Goal: Download file/media

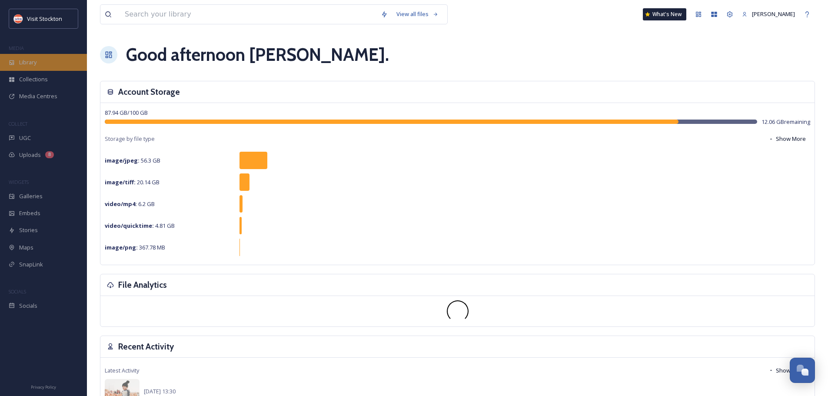
click at [35, 60] on span "Library" at bounding box center [27, 62] width 17 height 8
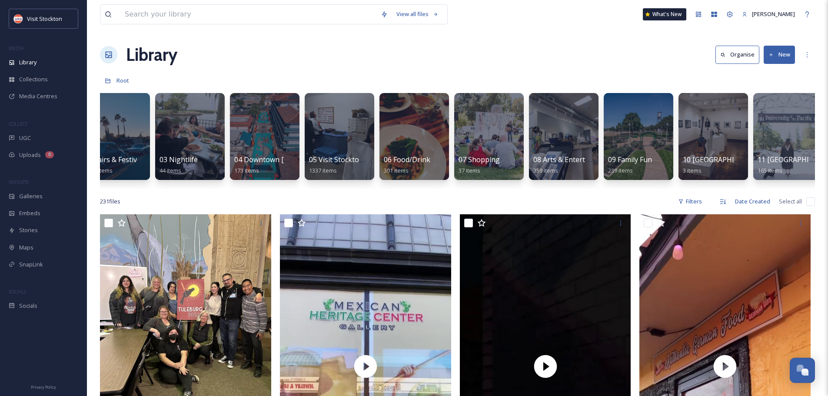
scroll to position [0, 185]
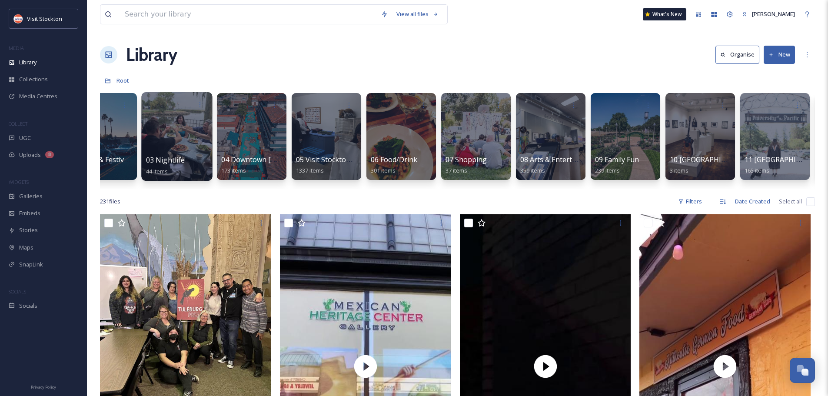
click at [174, 114] on div at bounding box center [176, 136] width 71 height 89
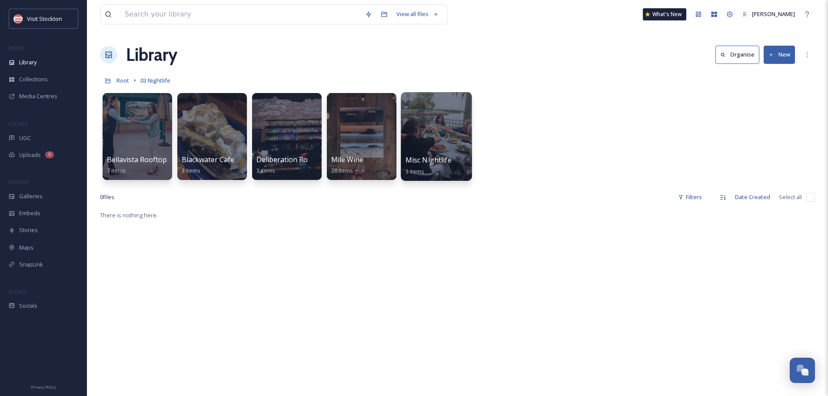
click at [454, 131] on div at bounding box center [436, 136] width 71 height 89
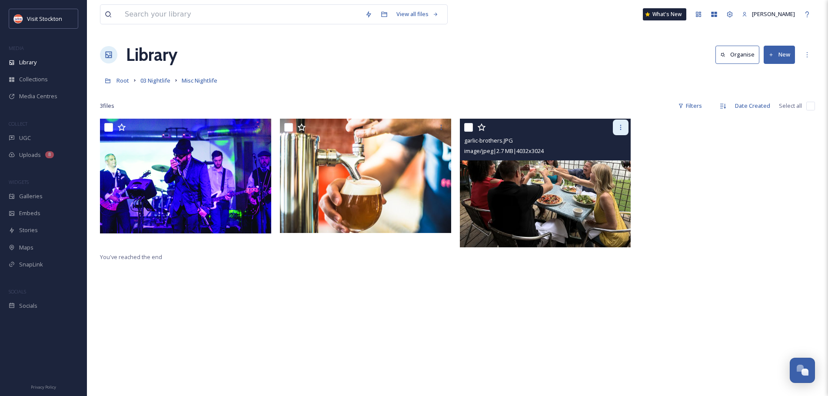
click at [620, 125] on icon at bounding box center [620, 127] width 7 height 7
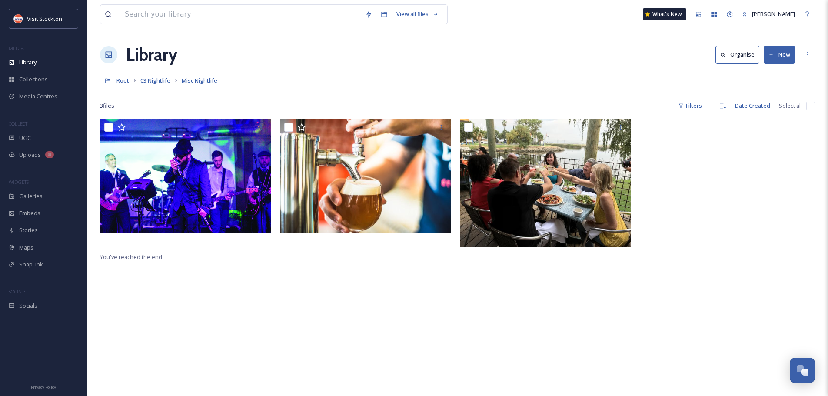
click at [681, 157] on div at bounding box center [728, 185] width 176 height 133
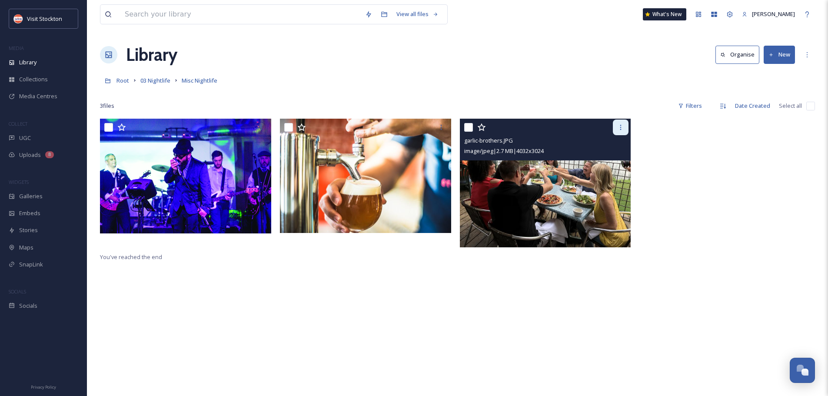
click at [620, 128] on icon at bounding box center [620, 127] width 7 height 7
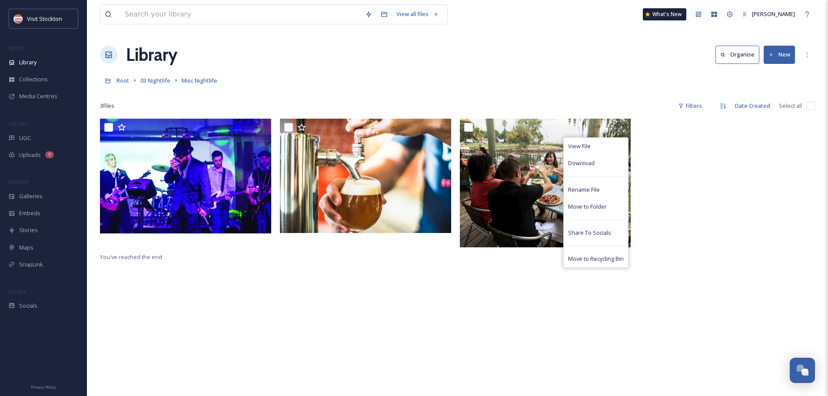
click at [657, 58] on div "Library Organise New" at bounding box center [457, 55] width 715 height 26
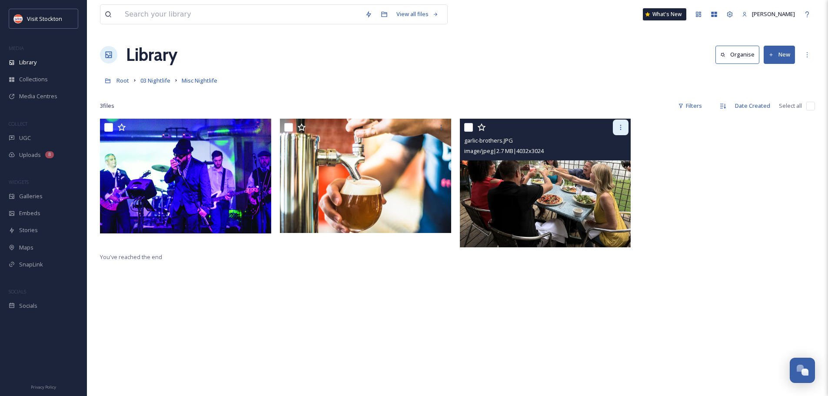
click at [621, 130] on icon at bounding box center [620, 127] width 7 height 7
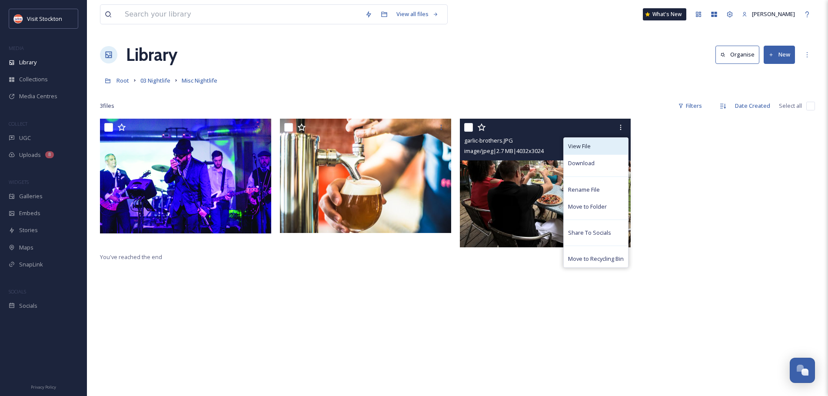
click at [617, 149] on div "View File" at bounding box center [596, 146] width 64 height 17
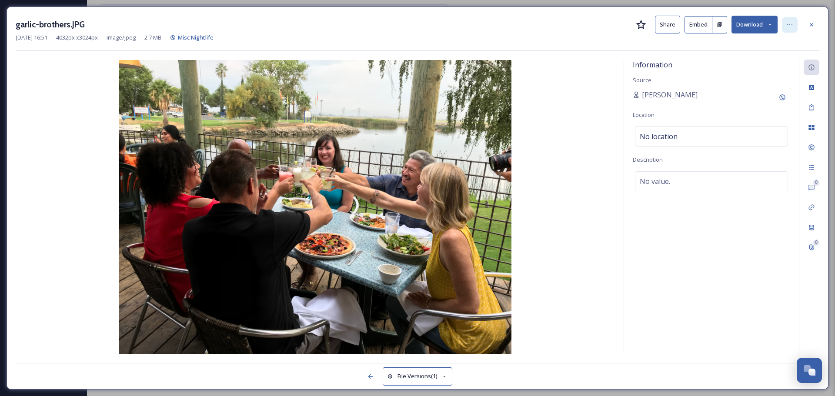
click at [790, 25] on icon at bounding box center [789, 24] width 7 height 7
click at [767, 25] on icon at bounding box center [770, 25] width 6 height 6
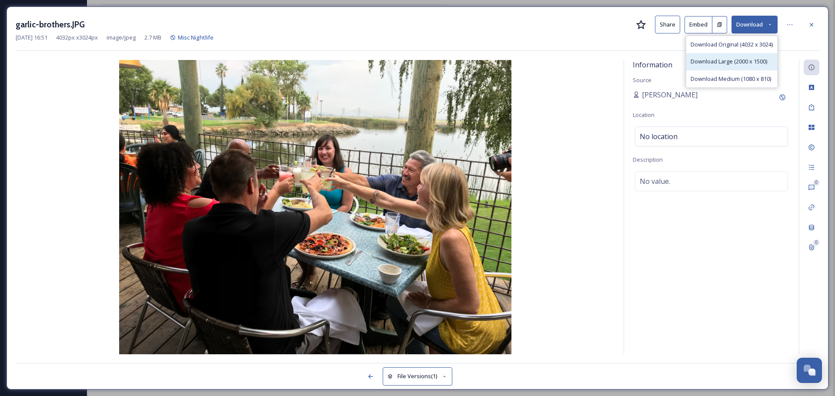
click at [753, 63] on span "Download Large (2000 x 1500)" at bounding box center [729, 61] width 77 height 8
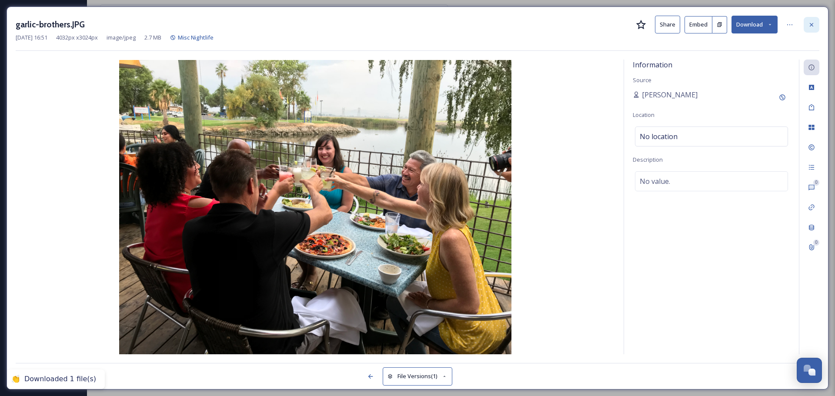
click at [813, 24] on icon at bounding box center [811, 24] width 7 height 7
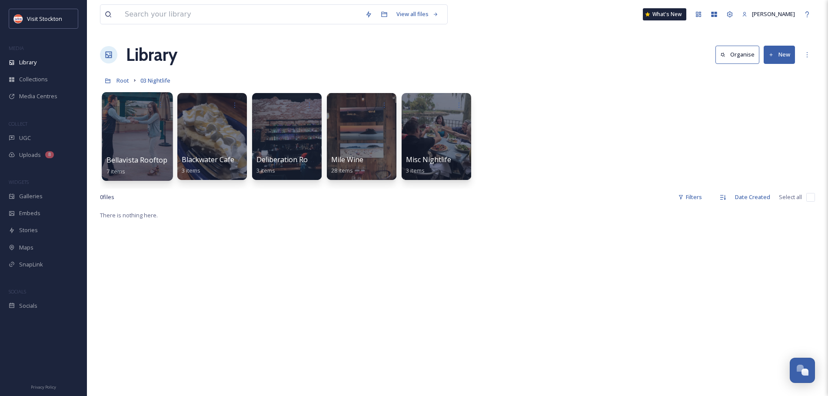
click at [143, 150] on div at bounding box center [137, 136] width 71 height 89
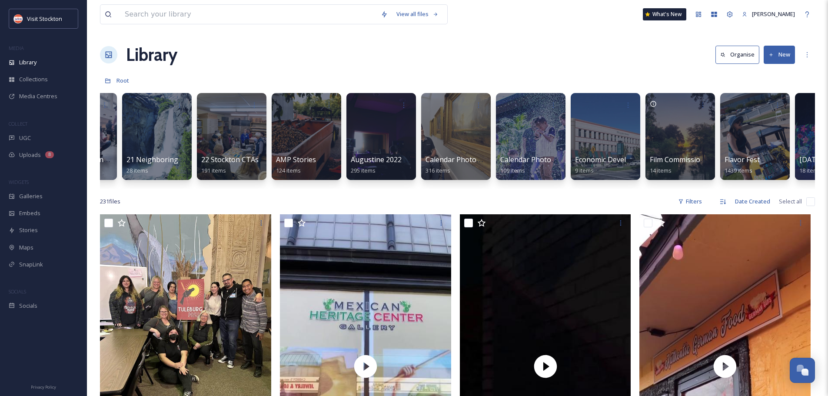
scroll to position [0, 1778]
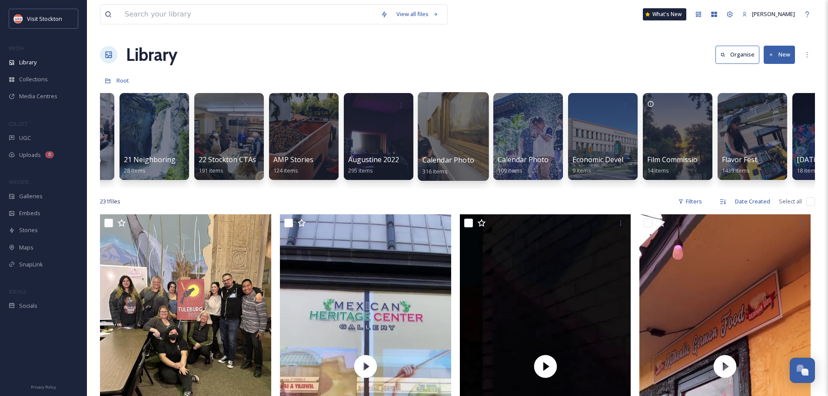
click at [458, 133] on div at bounding box center [453, 136] width 71 height 89
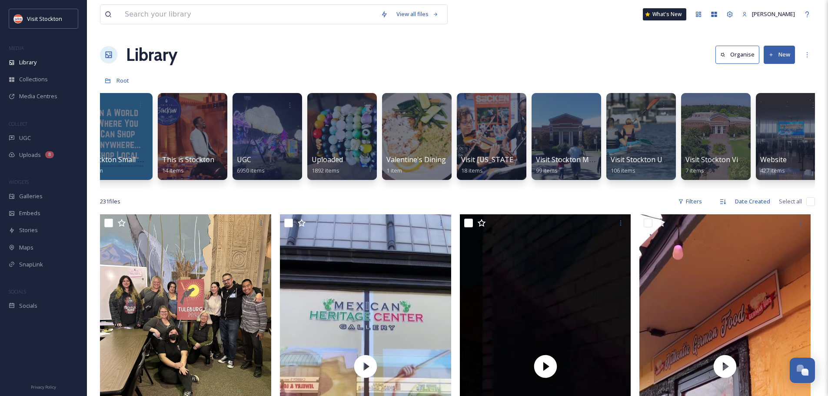
scroll to position [0, 3473]
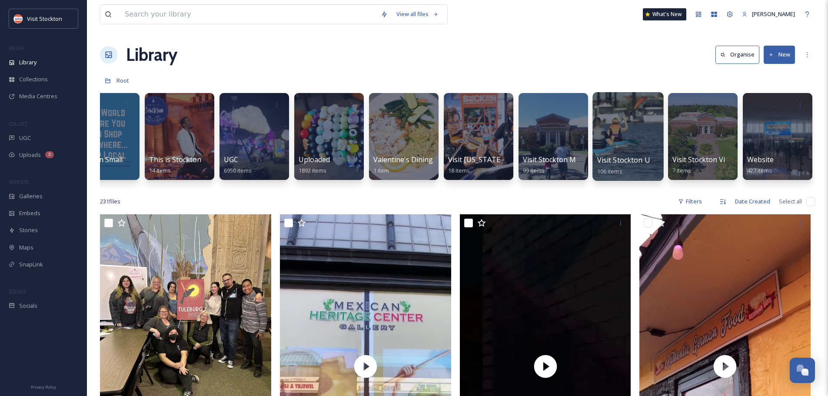
click at [627, 128] on div at bounding box center [628, 136] width 71 height 89
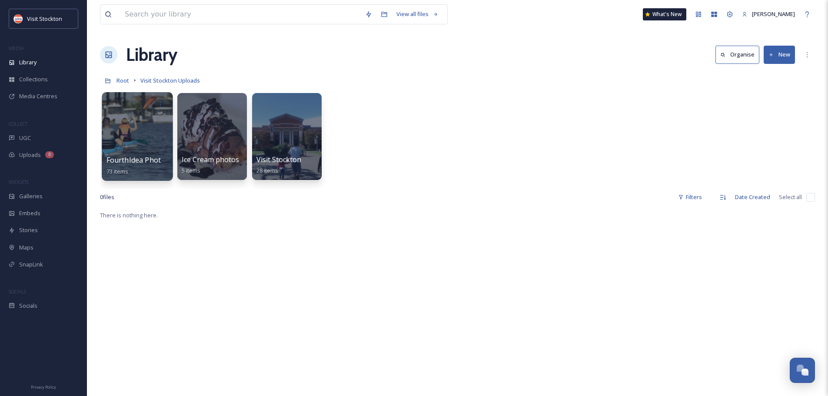
click at [126, 123] on div at bounding box center [137, 136] width 71 height 89
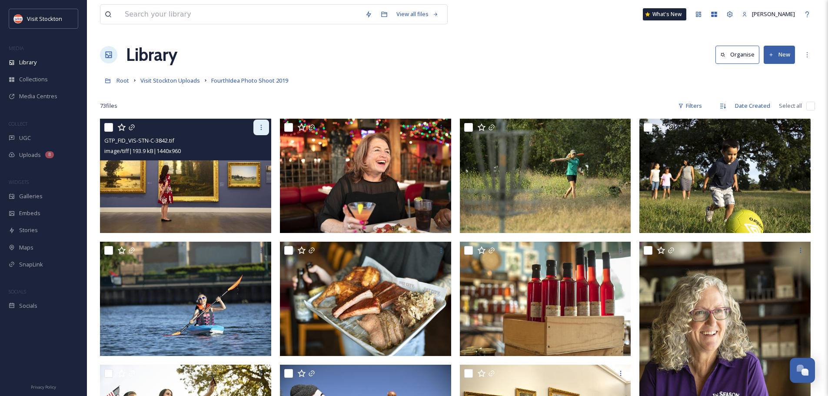
click at [262, 126] on icon at bounding box center [261, 127] width 7 height 7
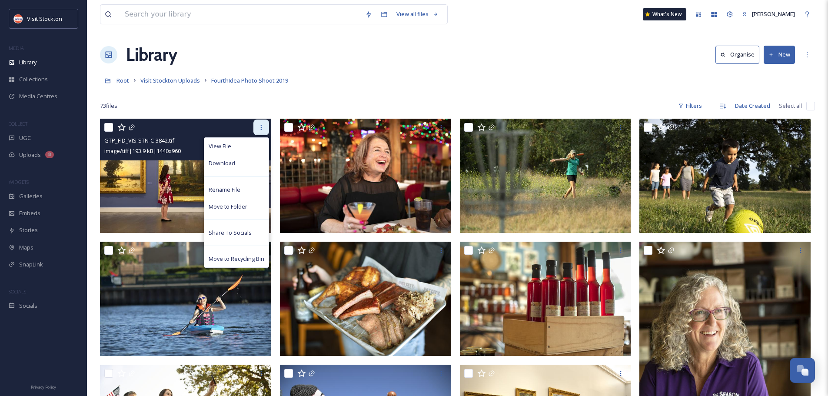
click at [263, 127] on icon at bounding box center [261, 127] width 7 height 7
click at [230, 163] on span "Download" at bounding box center [222, 163] width 27 height 8
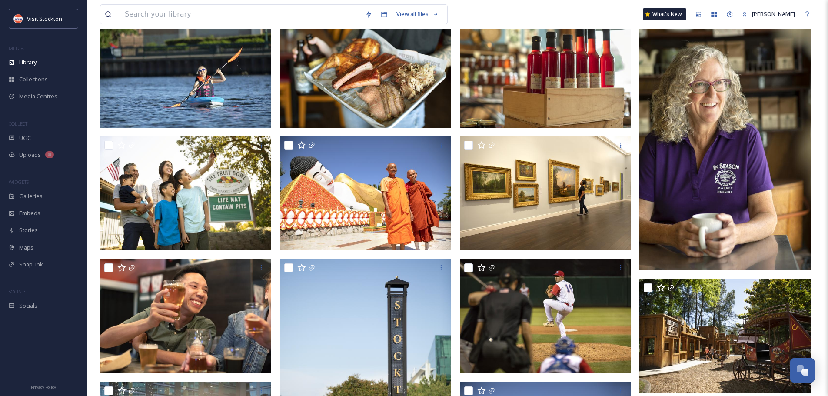
scroll to position [261, 0]
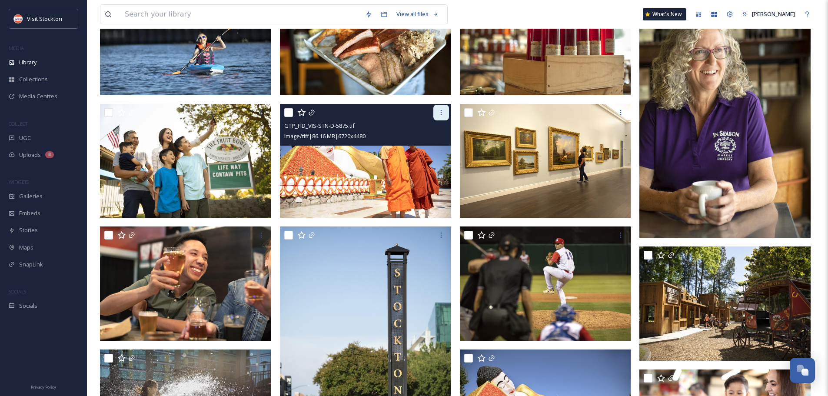
click at [440, 114] on icon at bounding box center [441, 112] width 7 height 7
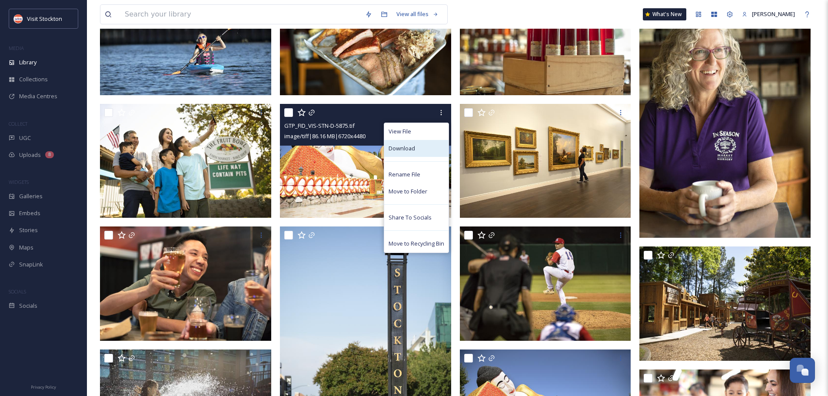
click at [406, 150] on span "Download" at bounding box center [402, 148] width 27 height 8
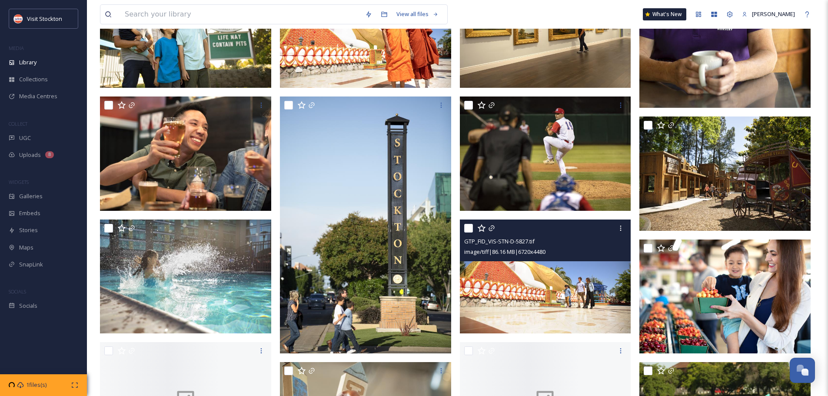
scroll to position [435, 0]
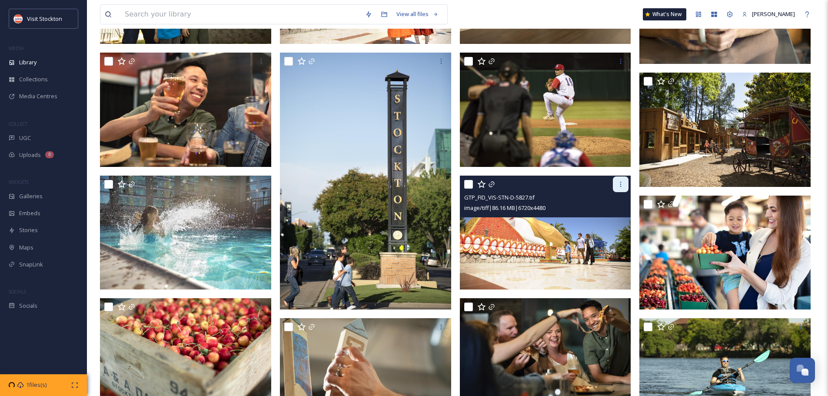
click at [625, 184] on div at bounding box center [621, 185] width 16 height 16
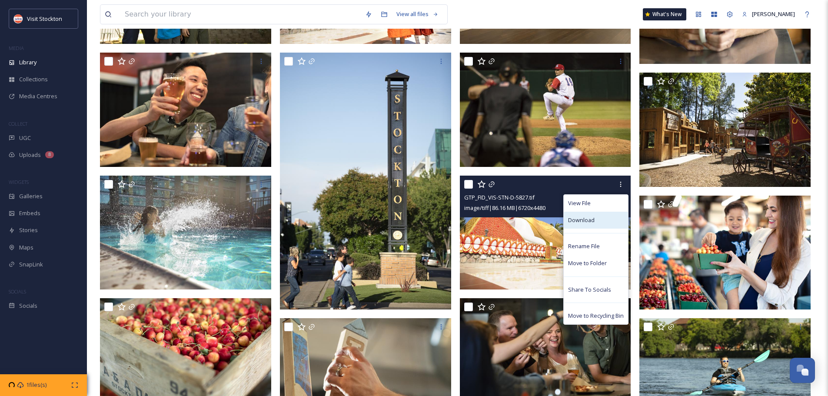
click at [584, 221] on span "Download" at bounding box center [581, 220] width 27 height 8
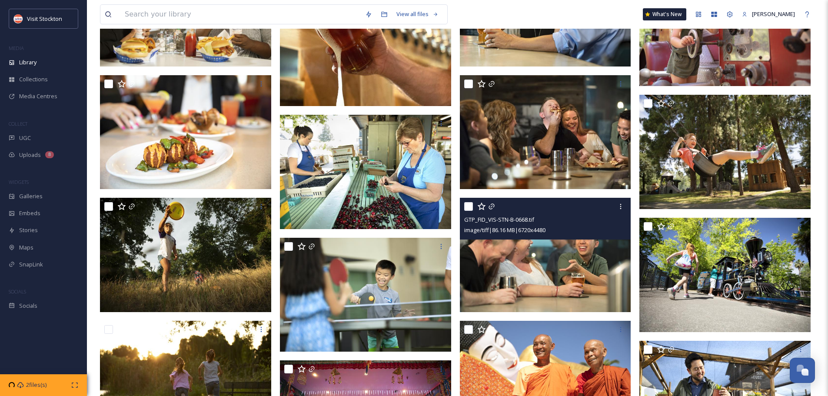
scroll to position [913, 0]
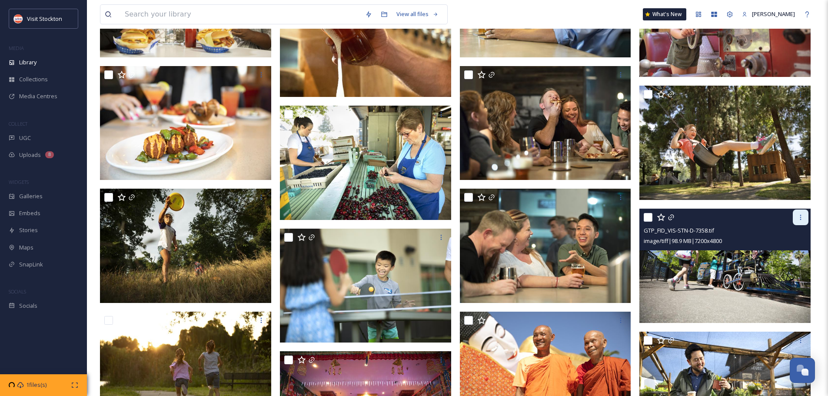
click at [802, 217] on icon at bounding box center [800, 217] width 7 height 7
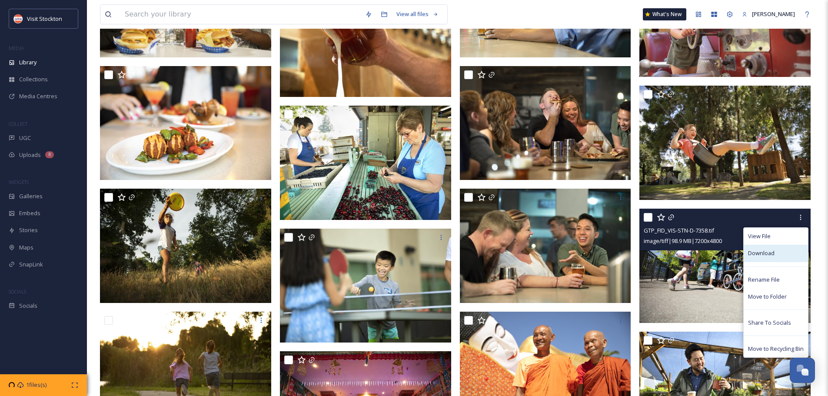
click at [758, 252] on span "Download" at bounding box center [761, 253] width 27 height 8
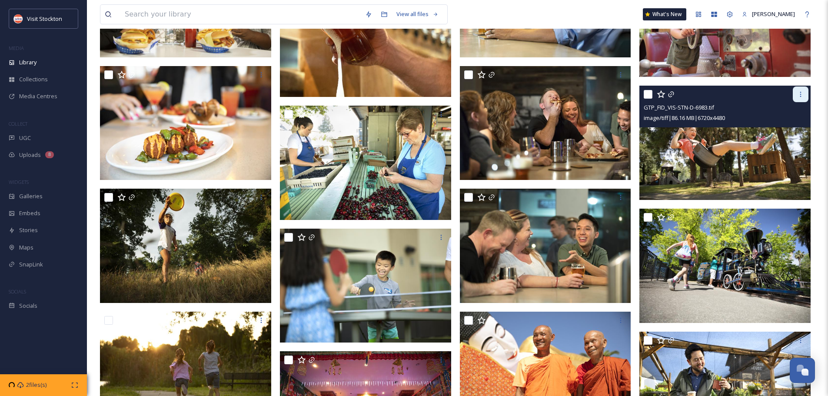
click at [801, 93] on icon at bounding box center [801, 94] width 1 height 5
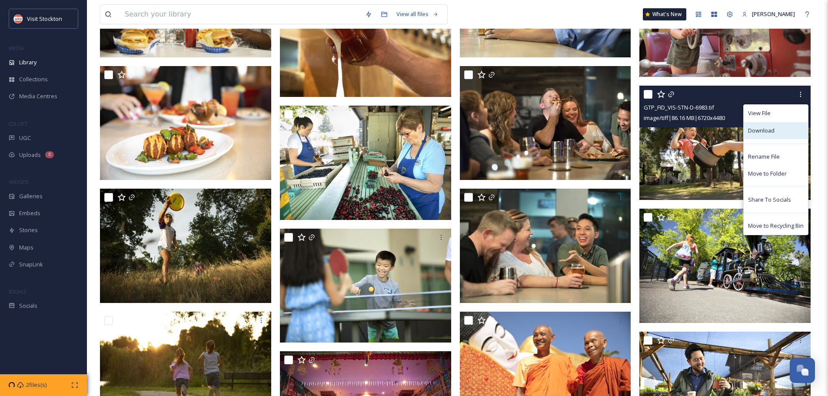
click at [766, 129] on span "Download" at bounding box center [761, 131] width 27 height 8
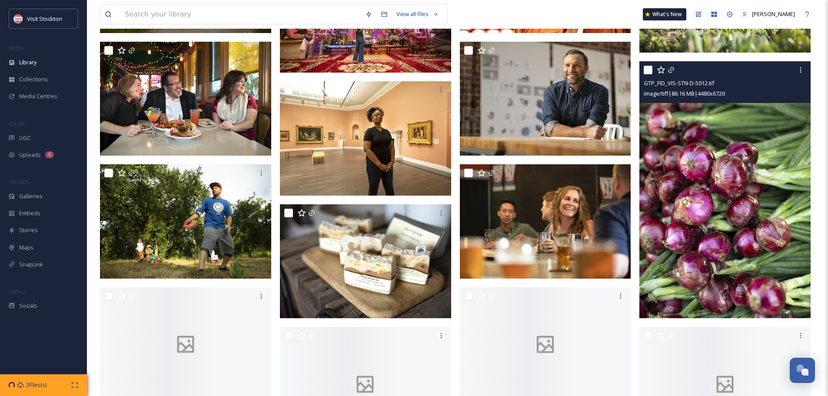
scroll to position [1348, 0]
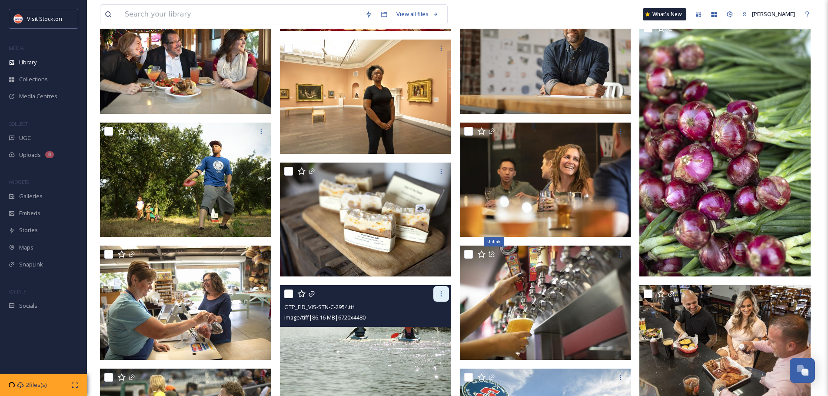
click at [443, 294] on icon at bounding box center [441, 293] width 7 height 7
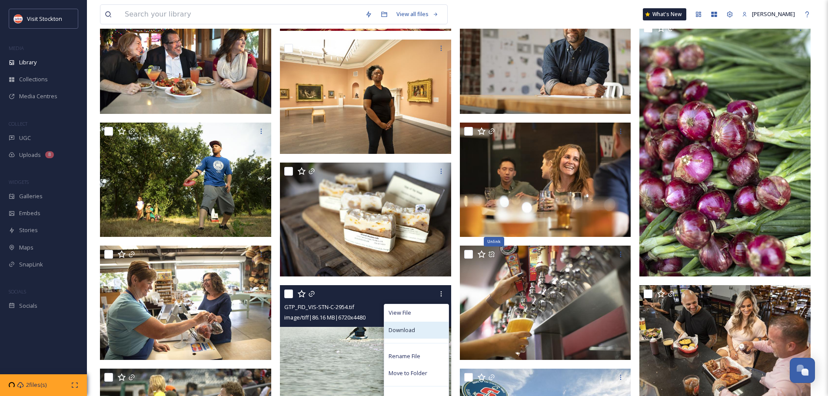
click at [415, 333] on div "Download" at bounding box center [416, 330] width 64 height 17
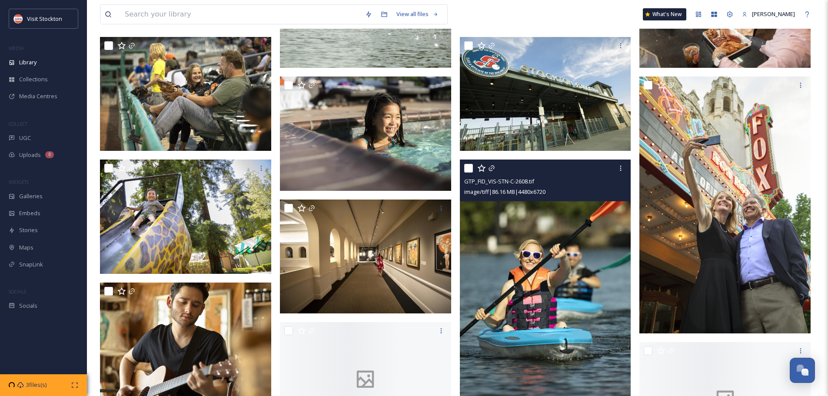
scroll to position [1696, 0]
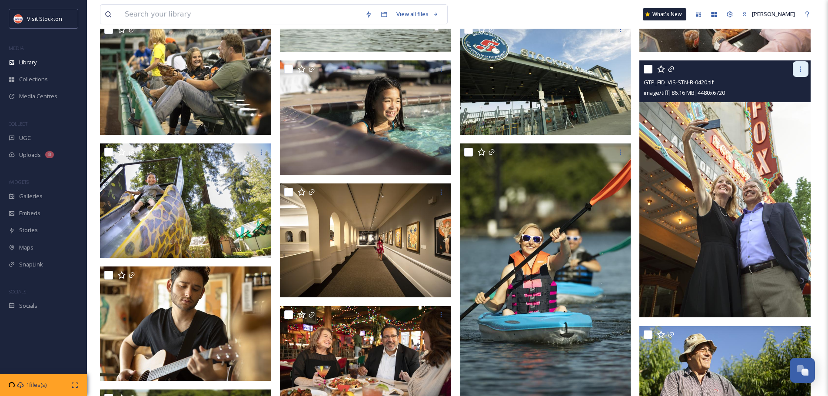
click at [803, 69] on icon at bounding box center [800, 69] width 7 height 7
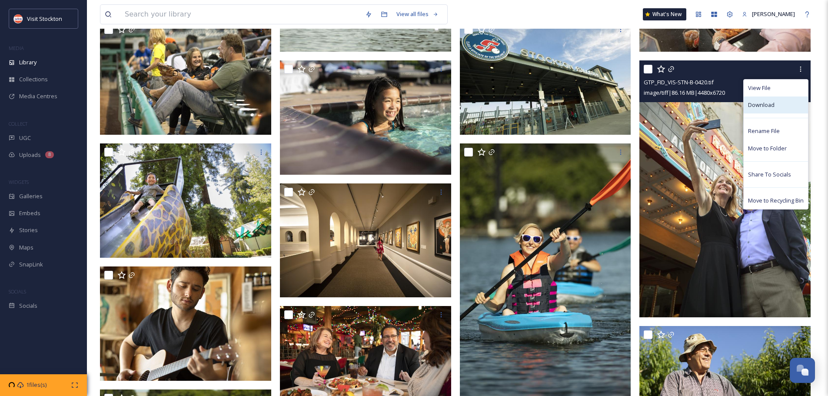
click at [774, 104] on span "Download" at bounding box center [761, 105] width 27 height 8
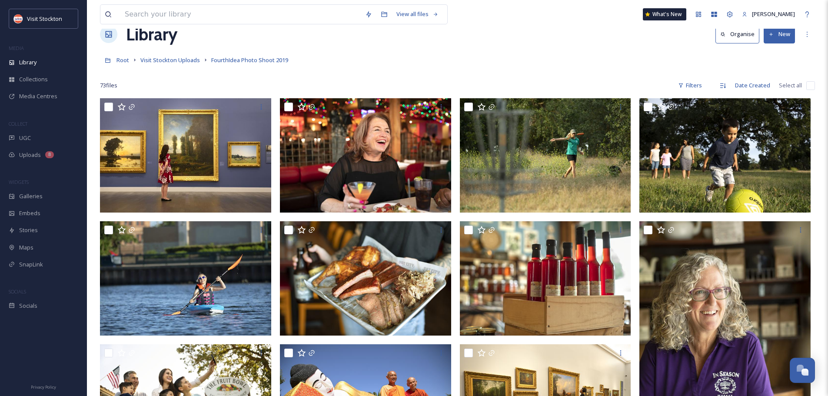
scroll to position [0, 0]
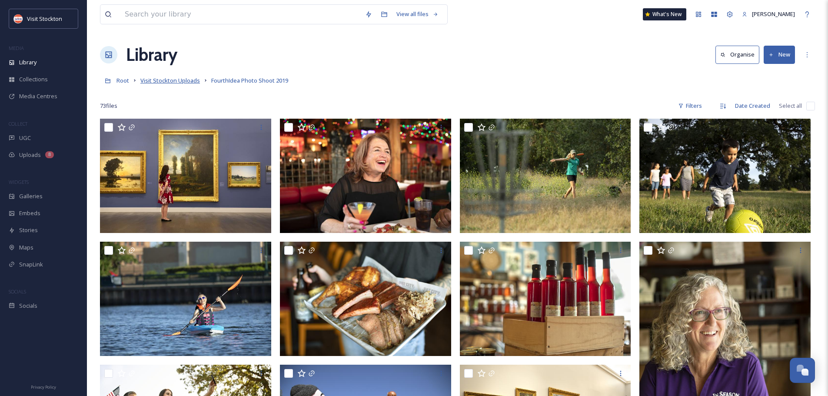
click at [184, 80] on span "Visit Stockton Uploads" at bounding box center [170, 81] width 60 height 8
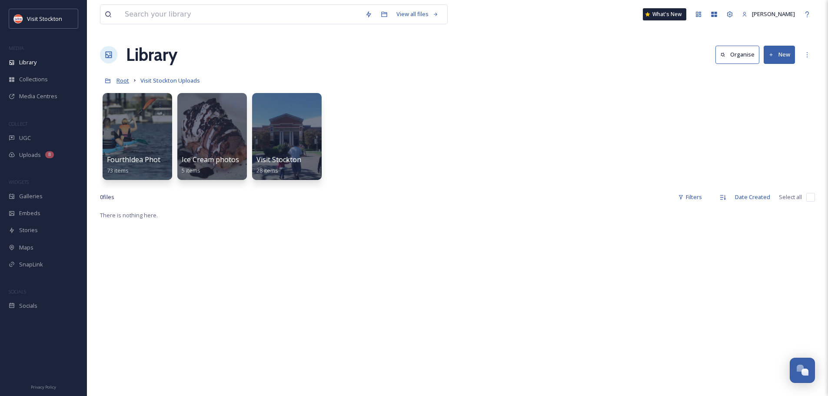
click at [123, 82] on span "Root" at bounding box center [123, 81] width 13 height 8
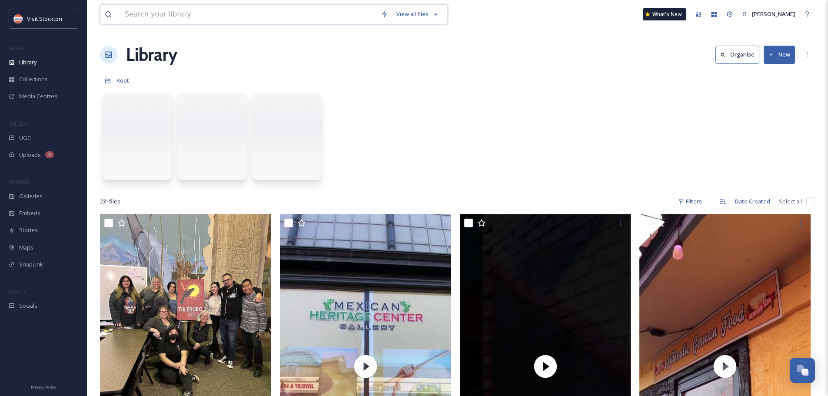
click at [161, 8] on input at bounding box center [248, 14] width 256 height 19
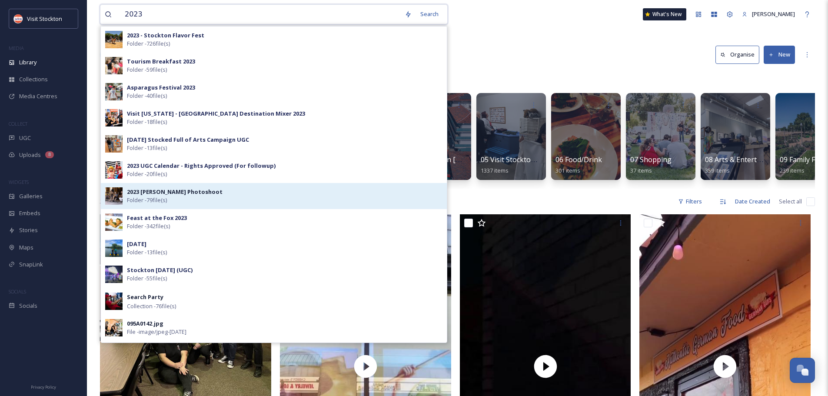
type input "2023"
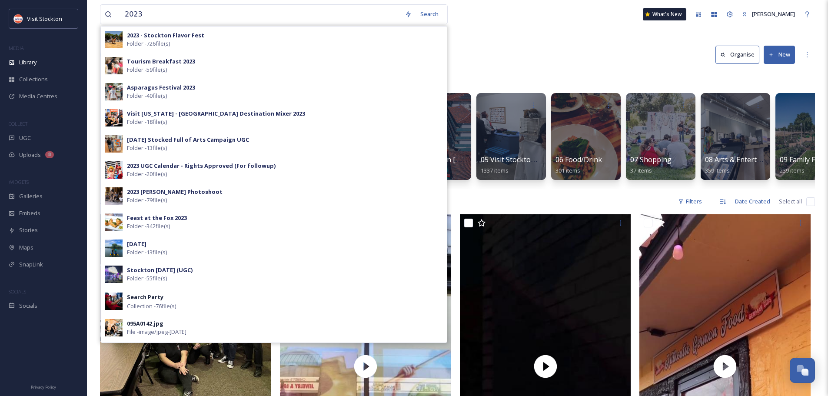
drag, startPoint x: 157, startPoint y: 195, endPoint x: 228, endPoint y: 185, distance: 72.0
click at [157, 195] on strong "2023 [PERSON_NAME] Photoshoot" at bounding box center [175, 192] width 96 height 8
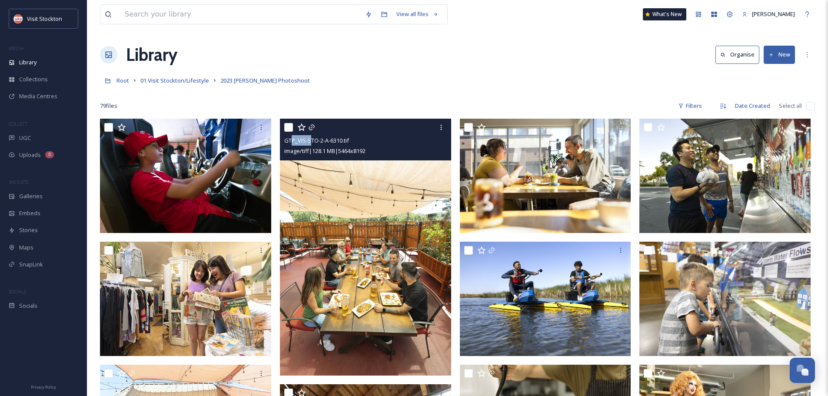
drag, startPoint x: 310, startPoint y: 137, endPoint x: 323, endPoint y: 136, distance: 13.5
click at [310, 137] on div "GTP_VIS-STO-2-A-6310.tif" at bounding box center [366, 140] width 165 height 10
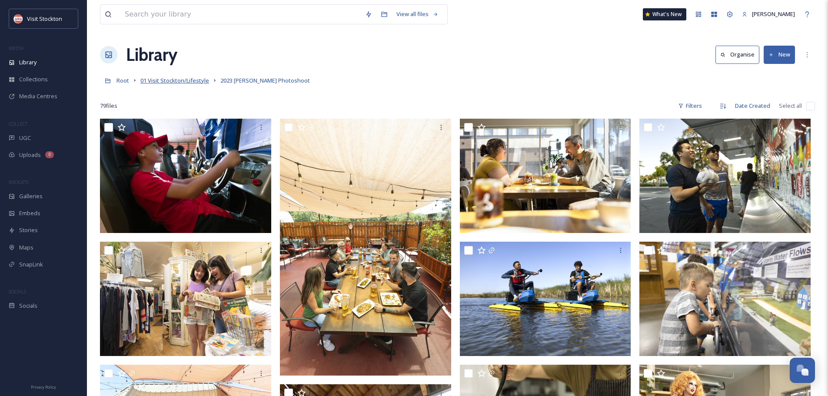
click at [176, 77] on span "01 Visit Stockton/Lifestyle" at bounding box center [174, 81] width 69 height 8
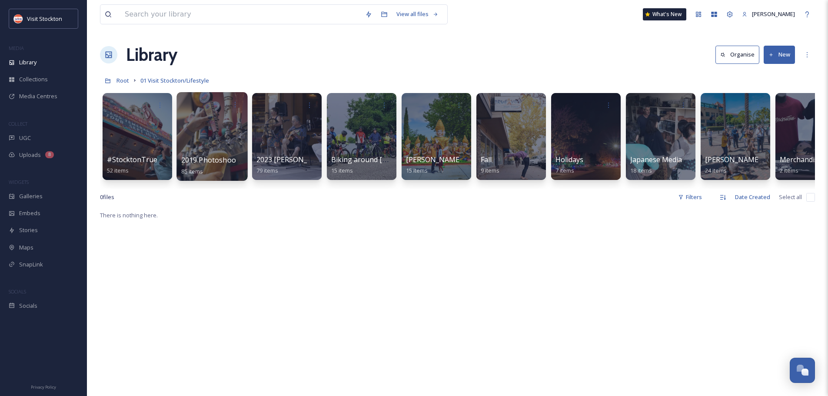
click at [202, 132] on div at bounding box center [212, 136] width 71 height 89
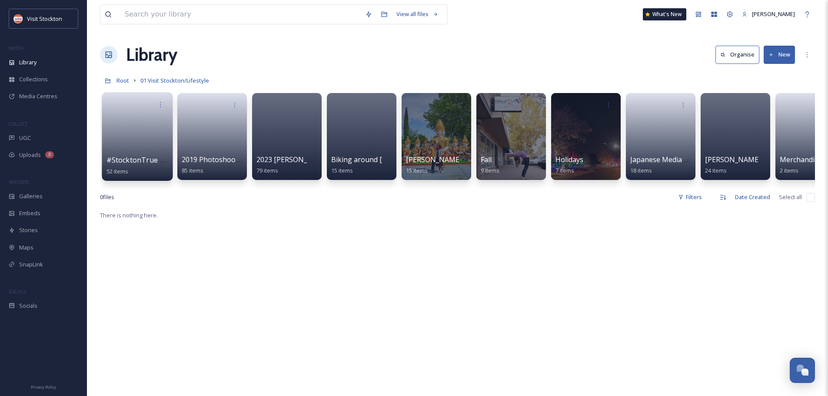
click at [146, 137] on link at bounding box center [138, 134] width 62 height 42
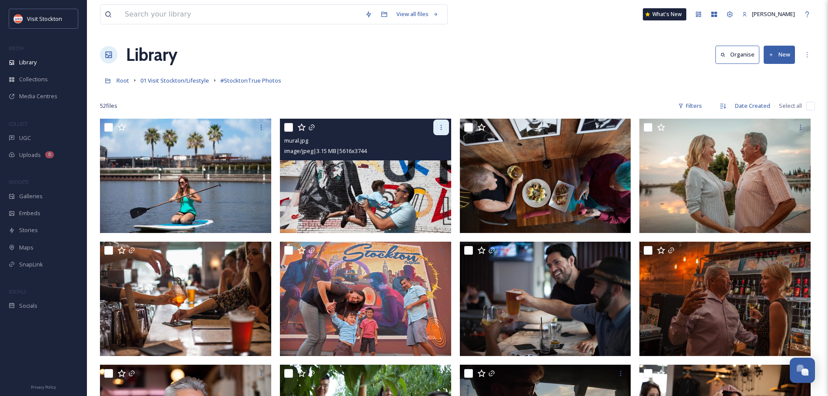
click at [442, 123] on div at bounding box center [442, 128] width 16 height 16
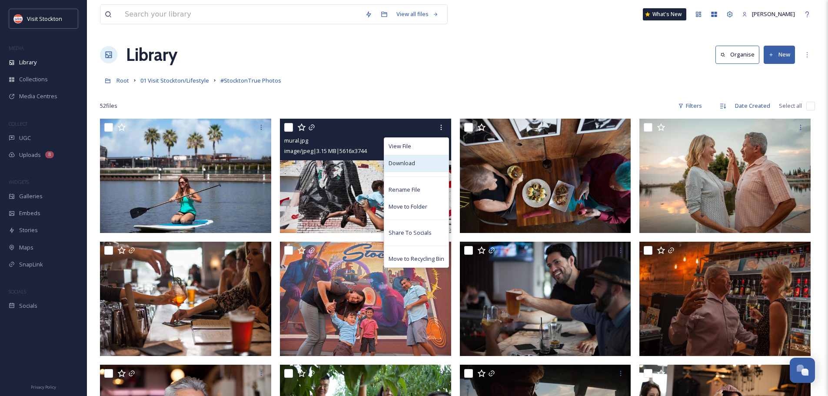
click at [408, 161] on span "Download" at bounding box center [402, 163] width 27 height 8
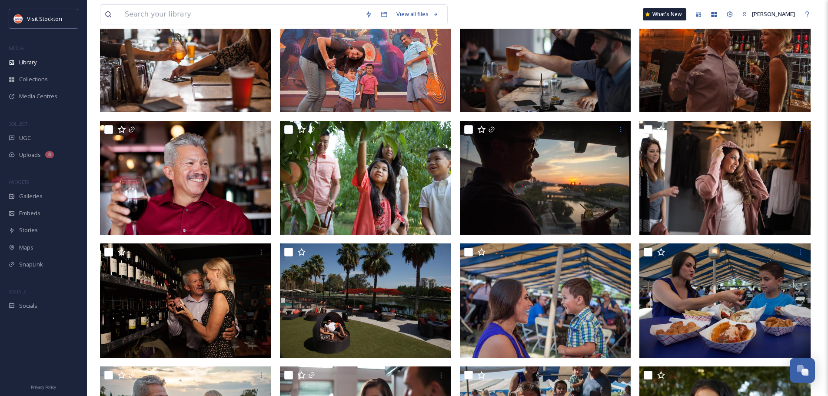
scroll to position [261, 0]
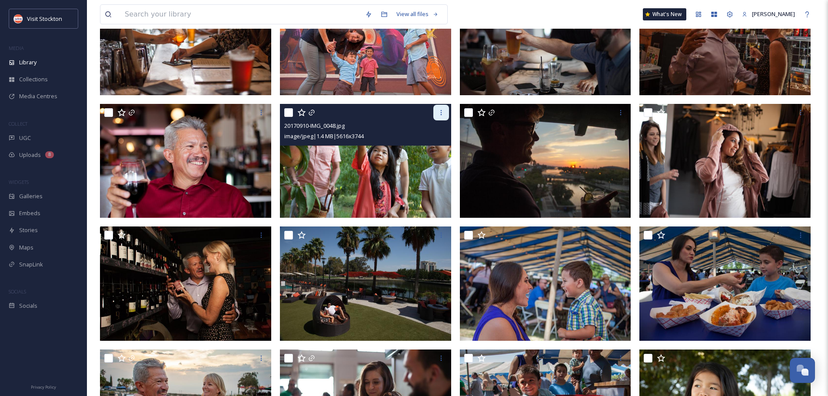
click at [442, 113] on icon at bounding box center [441, 112] width 7 height 7
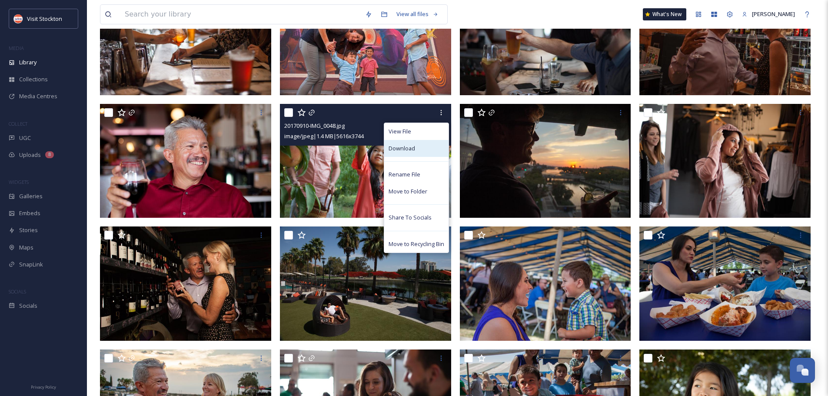
click at [427, 148] on div "Download" at bounding box center [416, 148] width 64 height 17
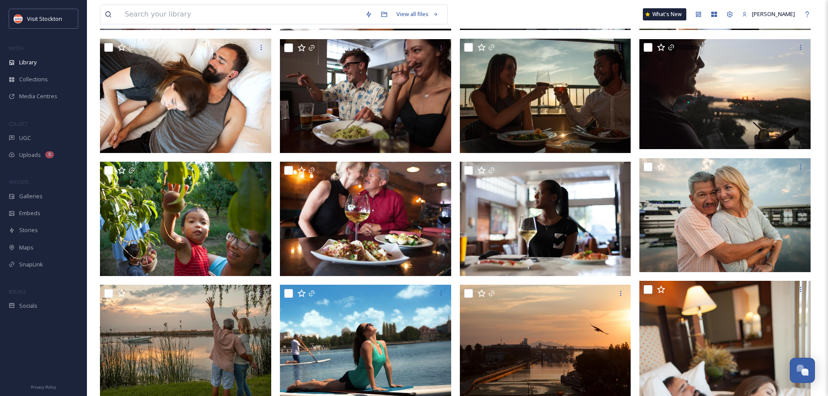
scroll to position [783, 0]
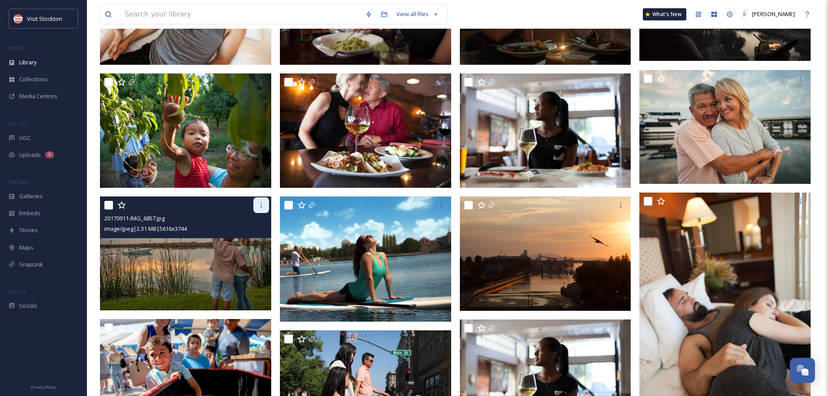
click at [259, 204] on icon at bounding box center [261, 205] width 7 height 7
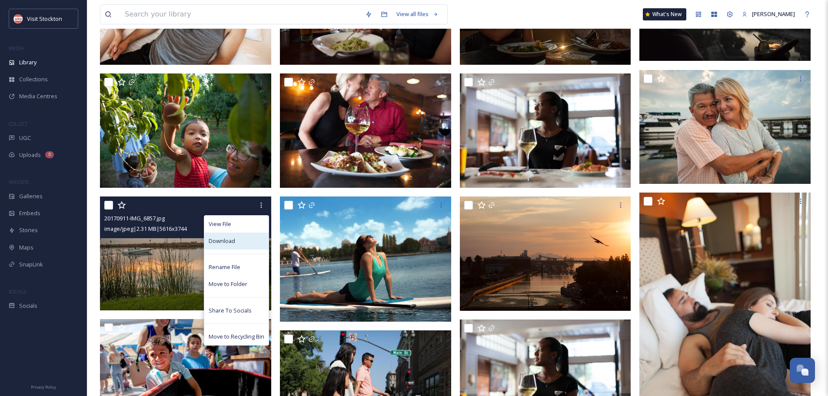
click at [233, 242] on span "Download" at bounding box center [222, 241] width 27 height 8
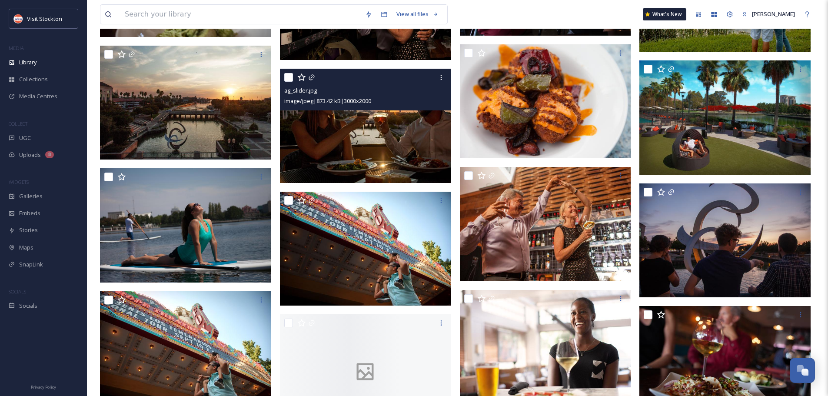
scroll to position [1304, 0]
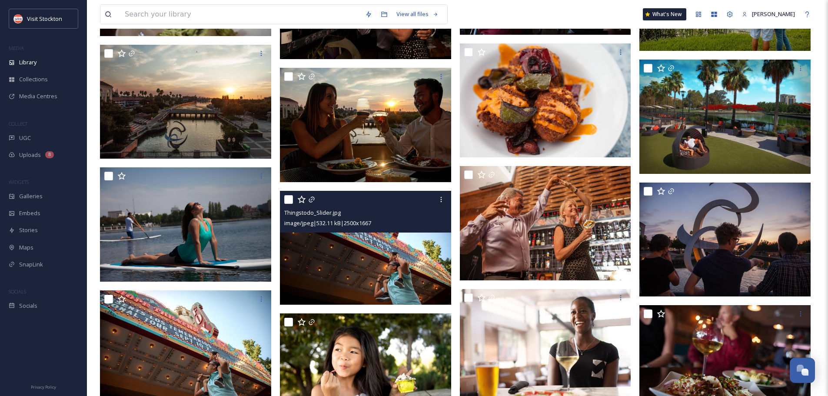
click at [450, 197] on div "Thingstodo_Slider.jpg image/jpeg | 532.11 kB | 2500 x 1667" at bounding box center [365, 212] width 171 height 42
click at [443, 198] on icon at bounding box center [441, 199] width 7 height 7
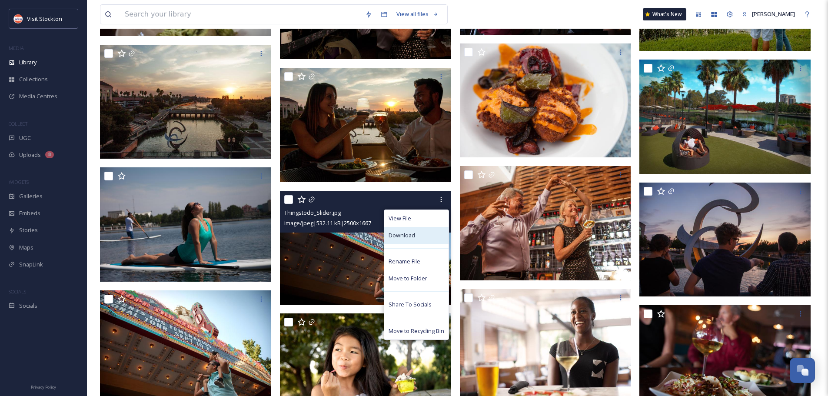
click at [414, 236] on span "Download" at bounding box center [402, 235] width 27 height 8
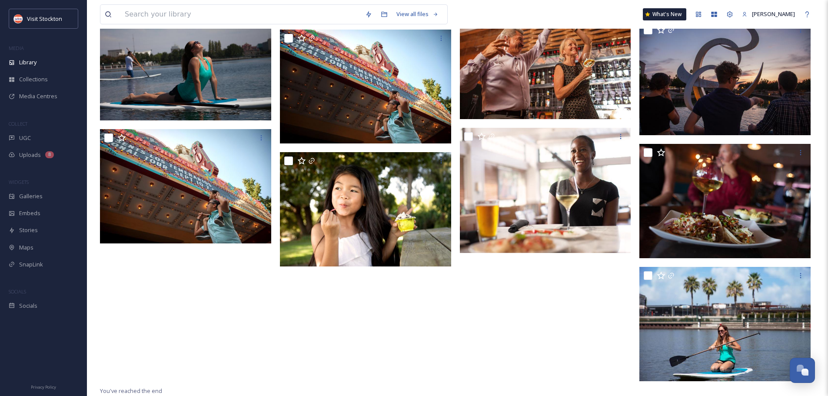
scroll to position [1422, 0]
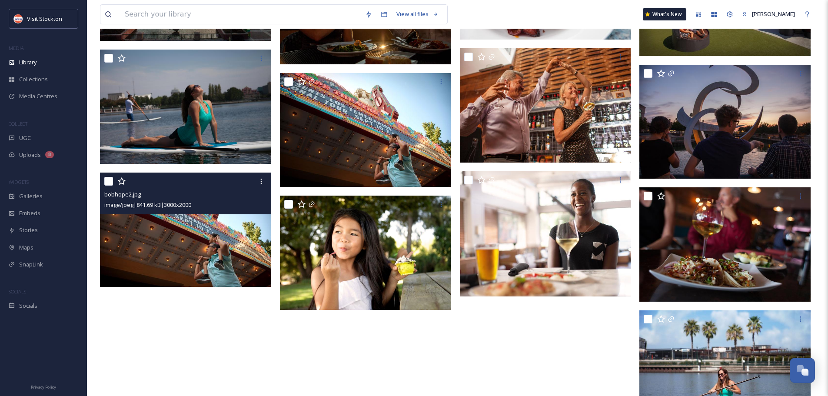
click at [211, 232] on img at bounding box center [185, 230] width 171 height 114
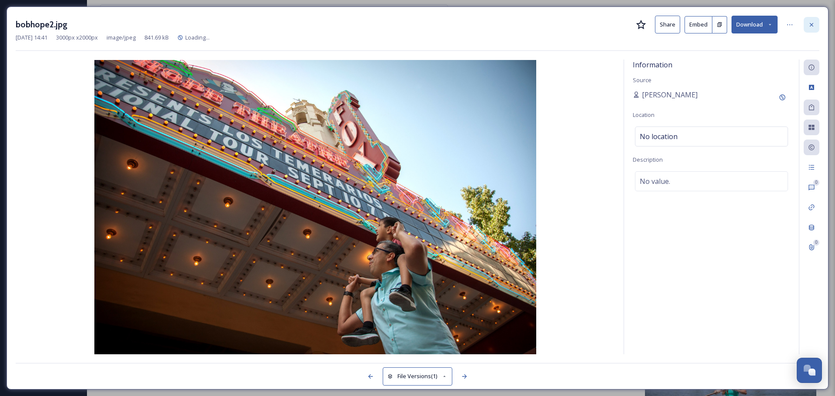
click at [811, 22] on icon at bounding box center [811, 24] width 7 height 7
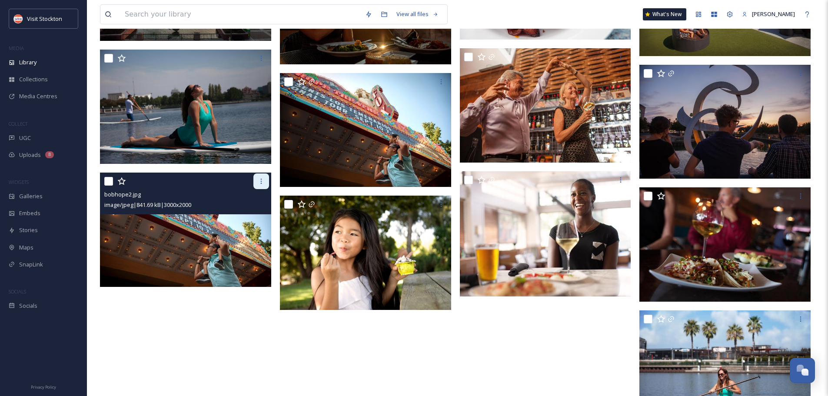
click at [262, 182] on icon at bounding box center [261, 181] width 7 height 7
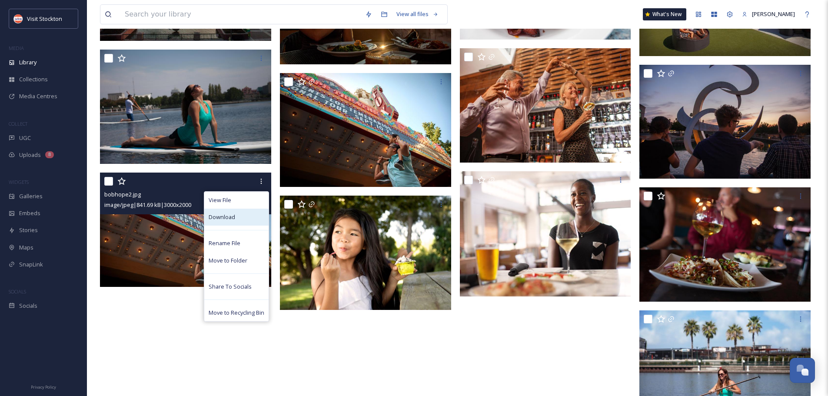
click at [234, 217] on div "Download" at bounding box center [236, 217] width 64 height 17
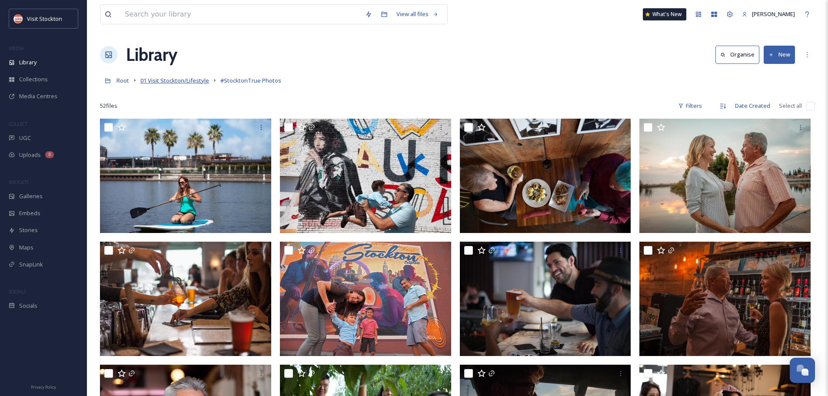
click at [171, 80] on span "01 Visit Stockton/Lifestyle" at bounding box center [174, 81] width 69 height 8
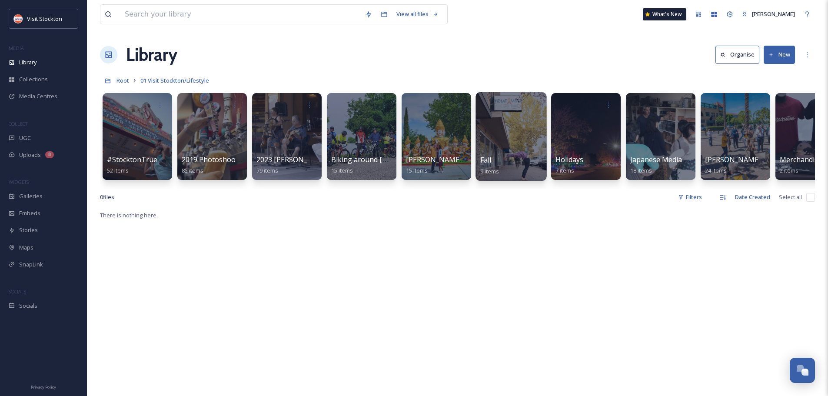
click at [523, 135] on div at bounding box center [511, 136] width 71 height 89
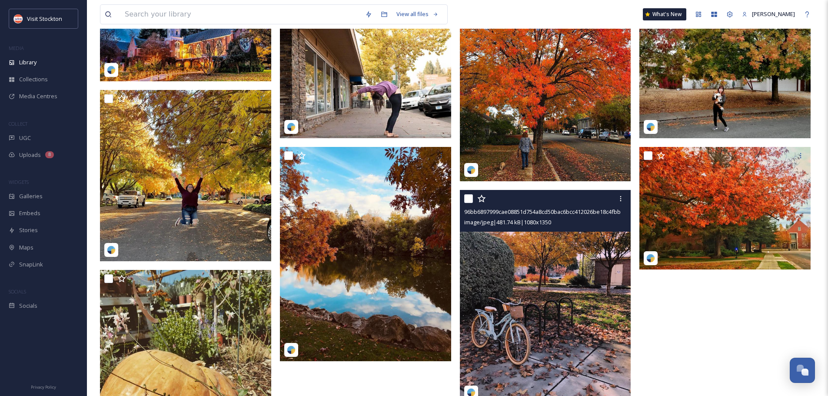
scroll to position [37, 0]
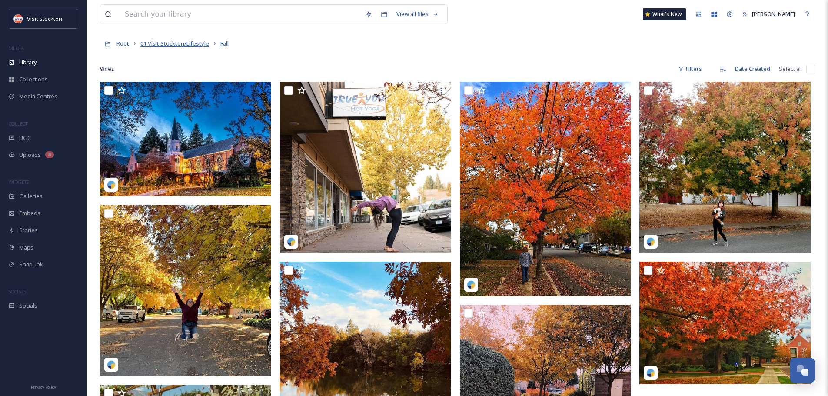
click at [168, 44] on span "01 Visit Stockton/Lifestyle" at bounding box center [174, 44] width 69 height 8
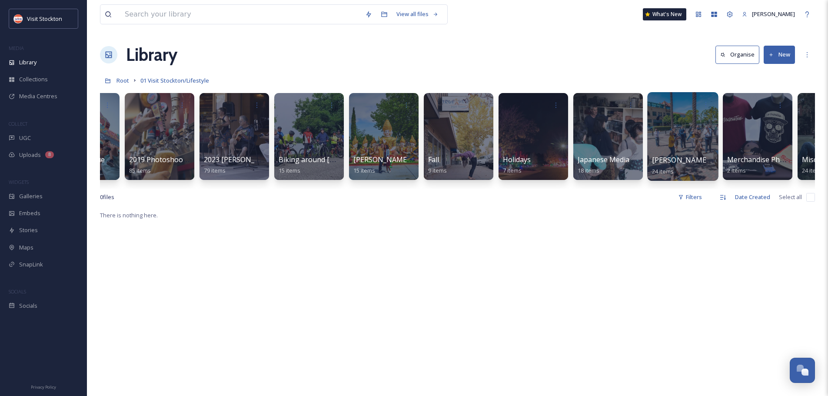
scroll to position [0, 70]
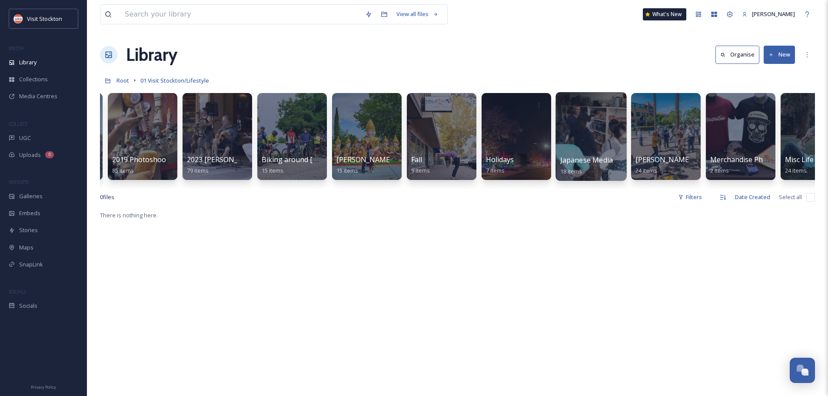
click at [591, 131] on div at bounding box center [591, 136] width 71 height 89
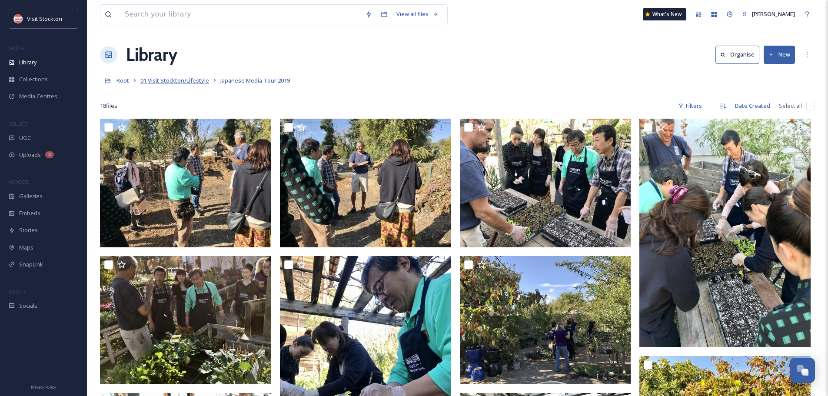
click at [195, 82] on span "01 Visit Stockton/Lifestyle" at bounding box center [174, 81] width 69 height 8
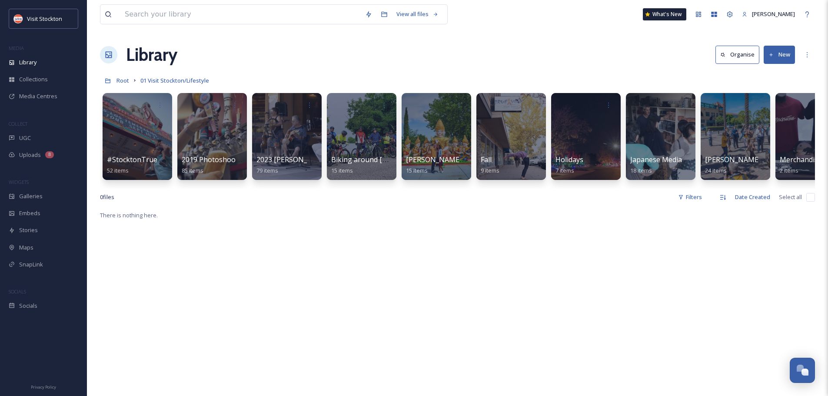
scroll to position [0, 556]
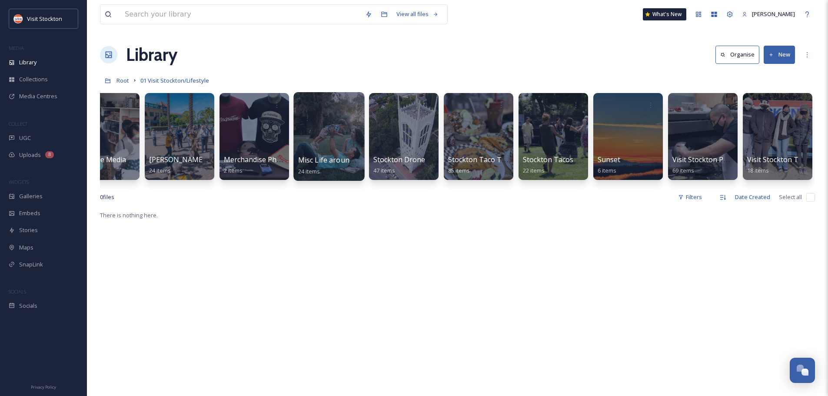
click at [327, 119] on div at bounding box center [329, 136] width 71 height 89
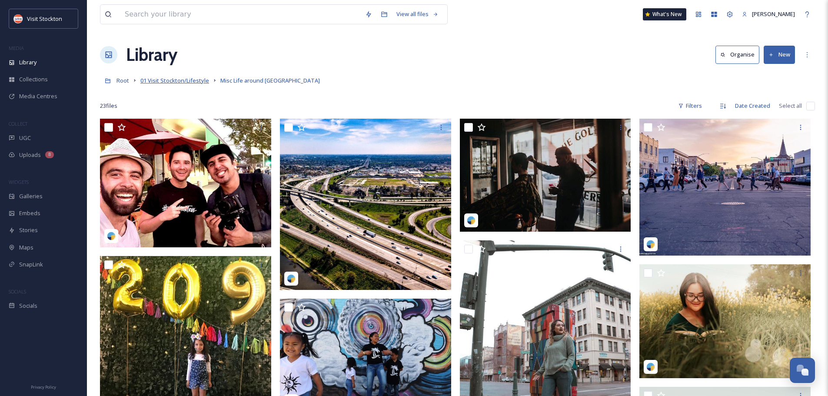
click at [174, 79] on span "01 Visit Stockton/Lifestyle" at bounding box center [174, 81] width 69 height 8
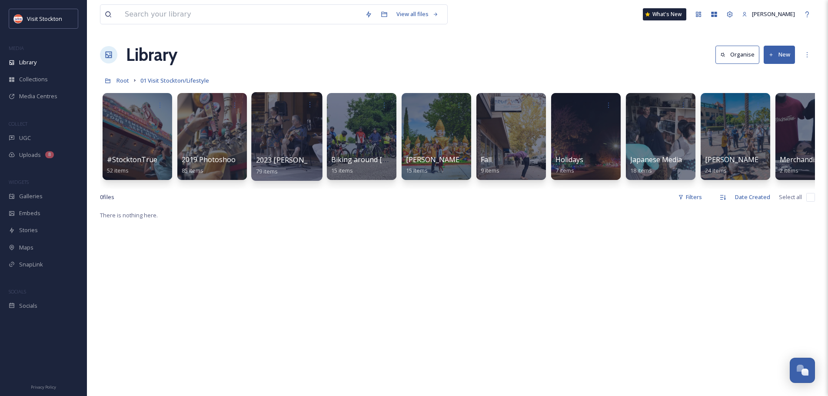
click at [286, 125] on div at bounding box center [286, 136] width 71 height 89
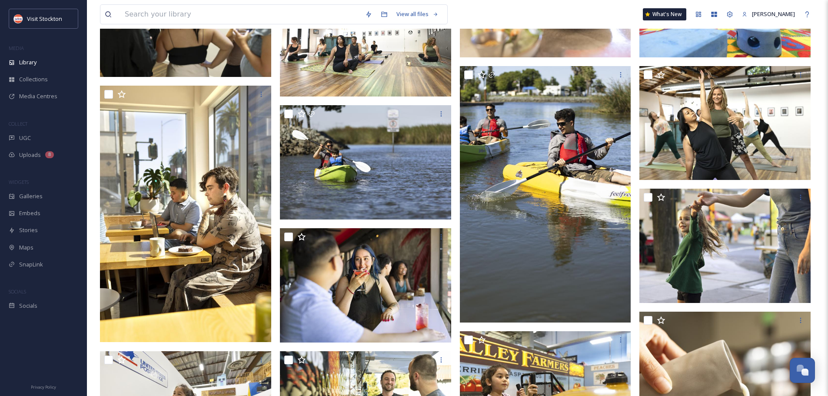
scroll to position [913, 0]
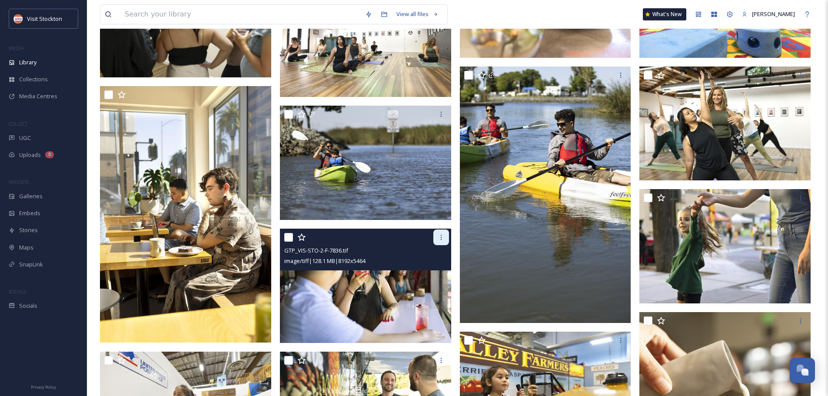
click at [442, 238] on icon at bounding box center [441, 237] width 7 height 7
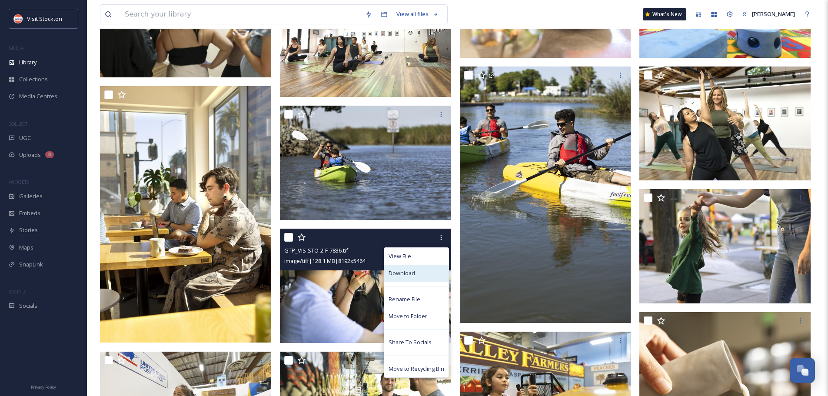
click at [405, 272] on span "Download" at bounding box center [402, 273] width 27 height 8
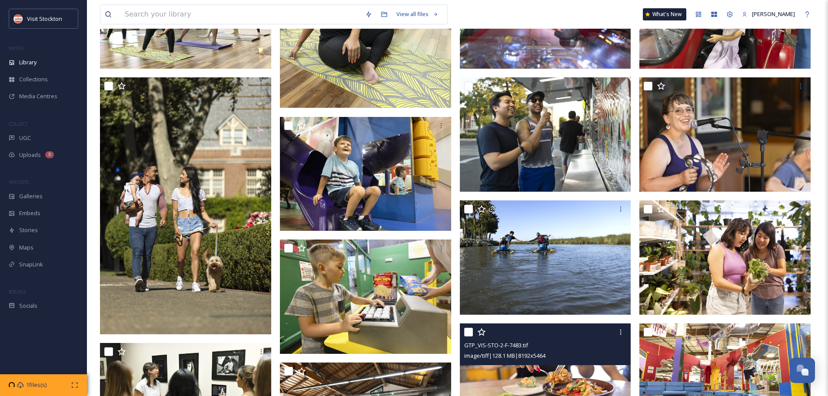
scroll to position [522, 0]
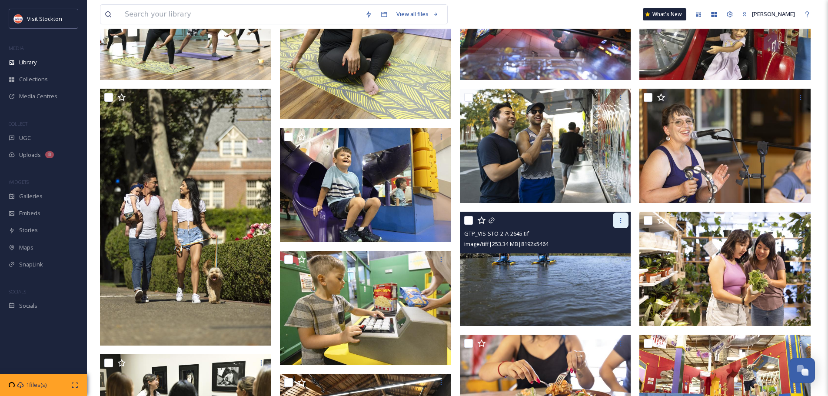
click at [622, 219] on icon at bounding box center [620, 220] width 7 height 7
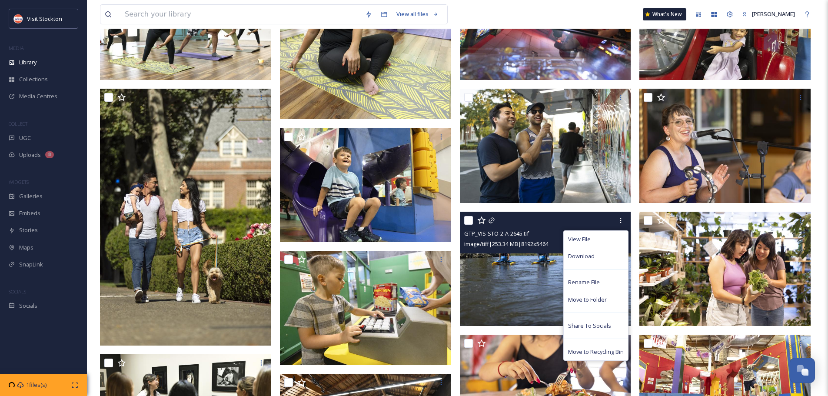
click at [538, 274] on img at bounding box center [545, 269] width 171 height 114
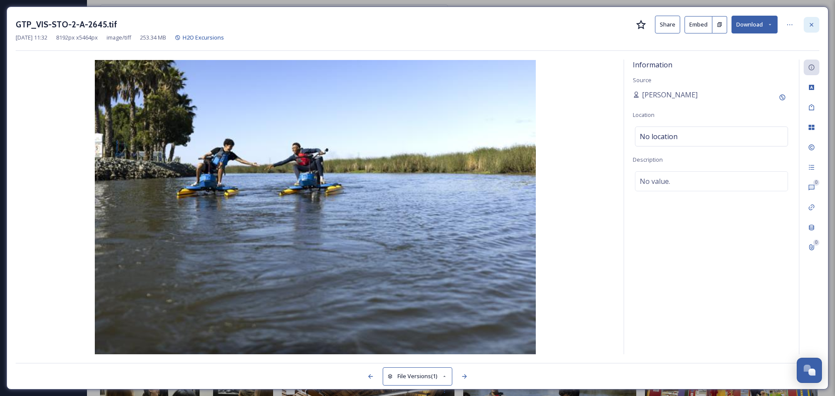
click at [814, 26] on icon at bounding box center [811, 24] width 7 height 7
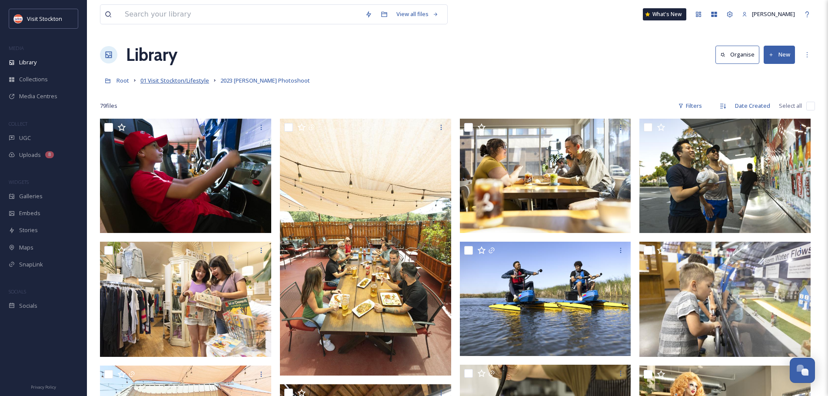
click at [176, 81] on span "01 Visit Stockton/Lifestyle" at bounding box center [174, 81] width 69 height 8
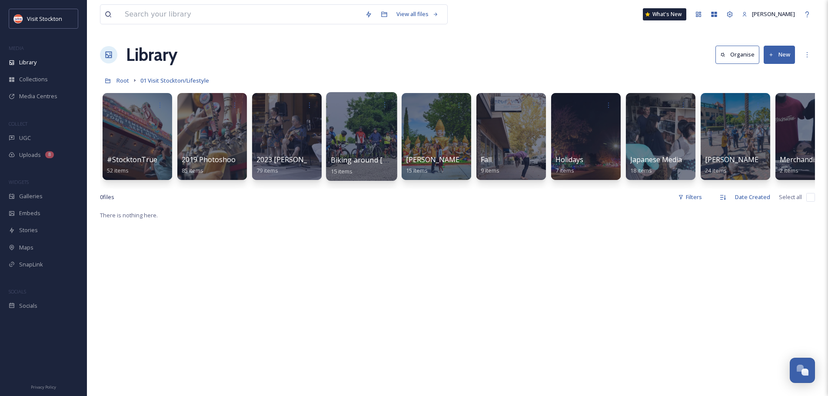
click at [368, 128] on div at bounding box center [361, 136] width 71 height 89
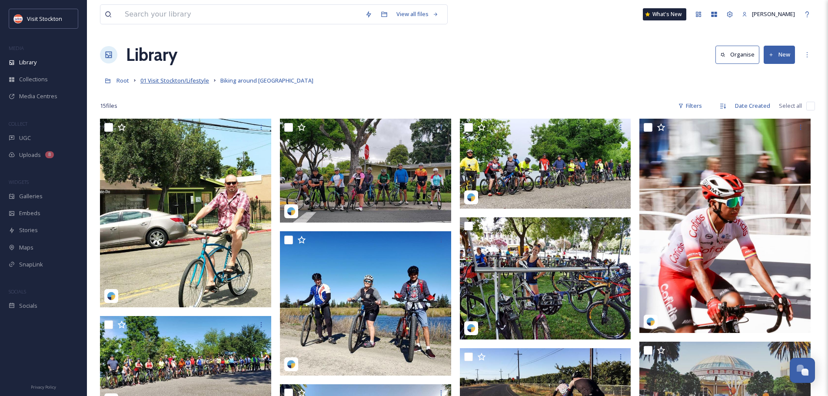
click at [168, 81] on span "01 Visit Stockton/Lifestyle" at bounding box center [174, 81] width 69 height 8
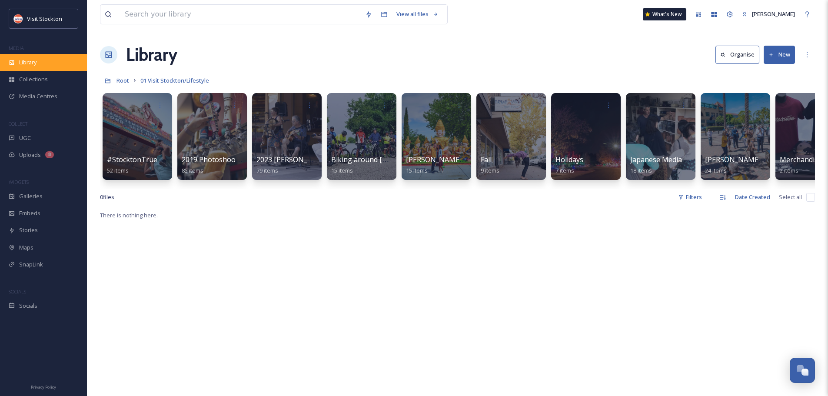
click at [37, 63] on span "Library" at bounding box center [27, 62] width 17 height 8
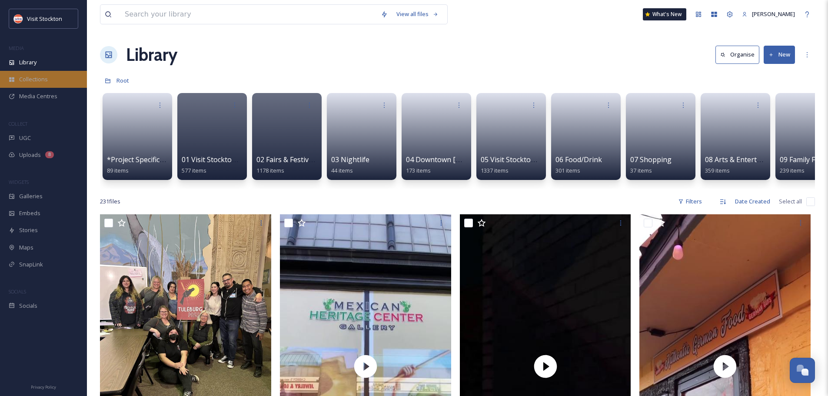
click at [38, 82] on span "Collections" at bounding box center [33, 79] width 29 height 8
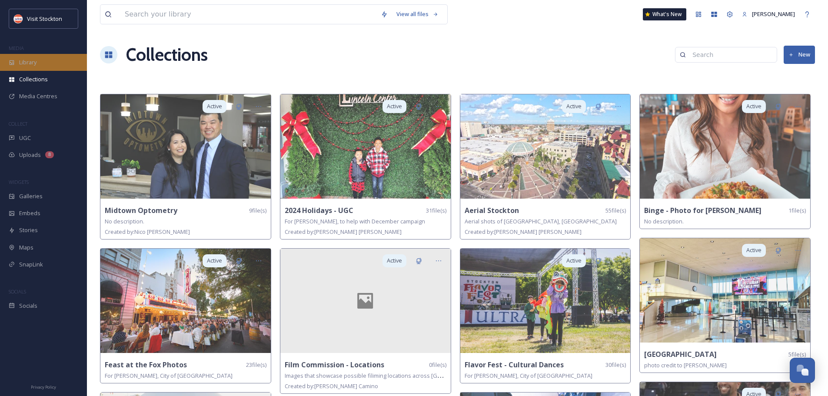
click at [35, 62] on span "Library" at bounding box center [27, 62] width 17 height 8
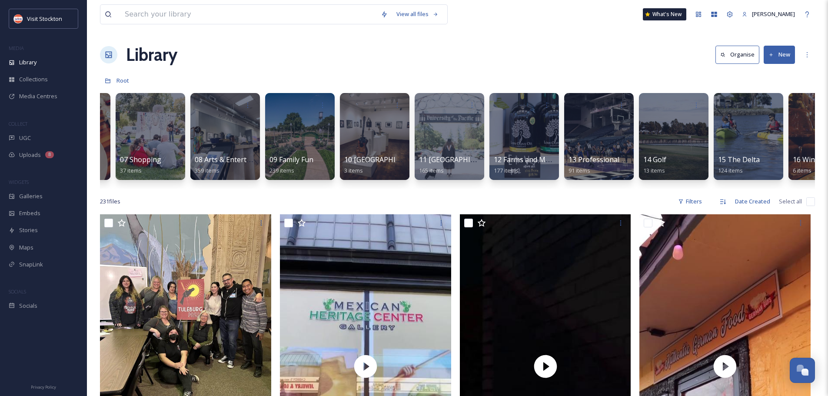
scroll to position [0, 450]
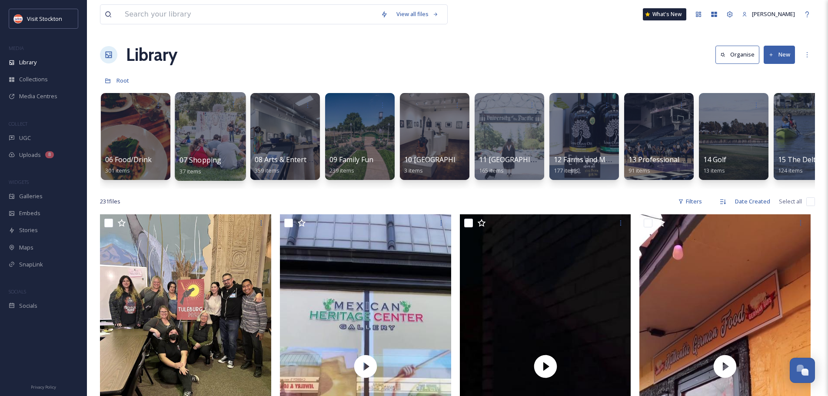
click at [197, 141] on div at bounding box center [210, 136] width 71 height 89
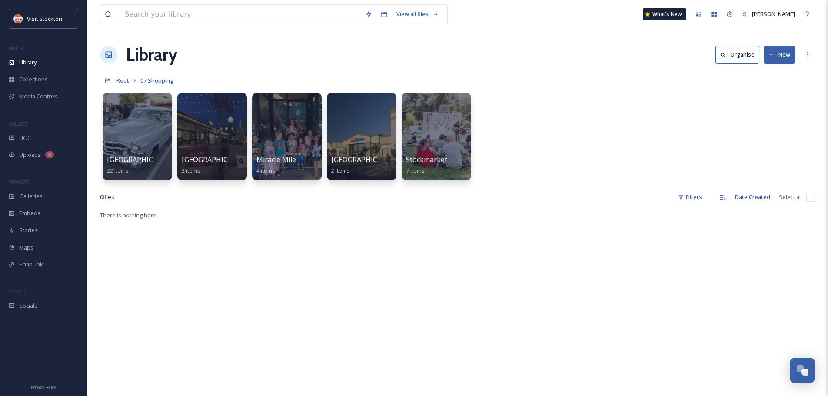
click at [101, 122] on div "[GEOGRAPHIC_DATA] 22 items [GEOGRAPHIC_DATA] - Holidays 2 items [GEOGRAPHIC_DAT…" at bounding box center [457, 139] width 715 height 100
click at [127, 119] on div at bounding box center [137, 136] width 71 height 89
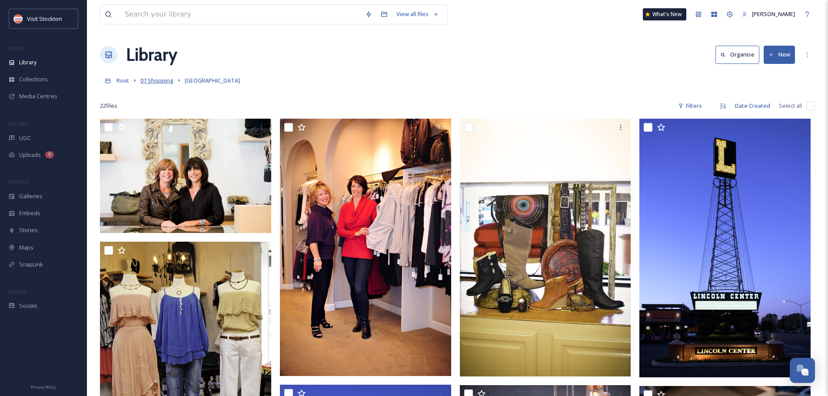
click at [143, 80] on span "07 Shopping" at bounding box center [156, 81] width 33 height 8
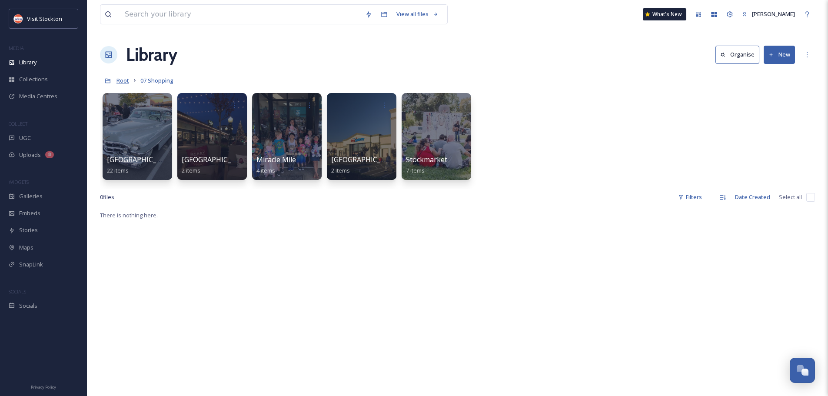
click at [121, 81] on span "Root" at bounding box center [123, 81] width 13 height 8
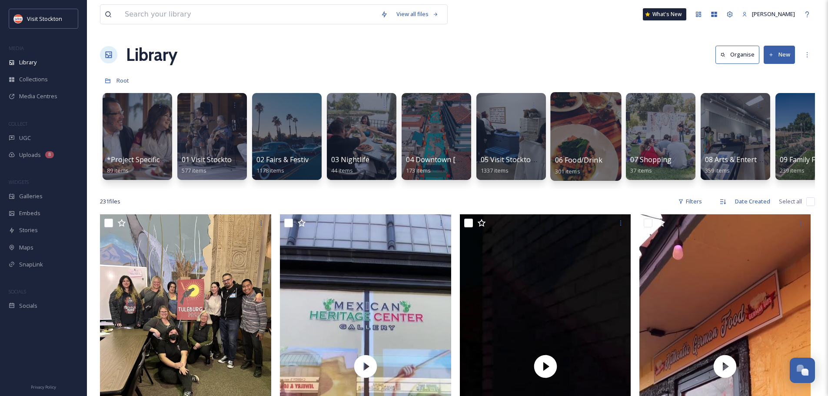
click at [584, 140] on div at bounding box center [585, 136] width 71 height 89
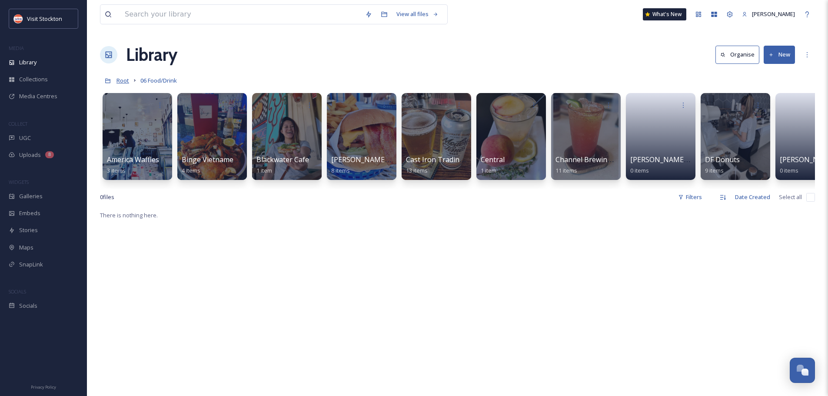
click at [123, 80] on span "Root" at bounding box center [123, 81] width 13 height 8
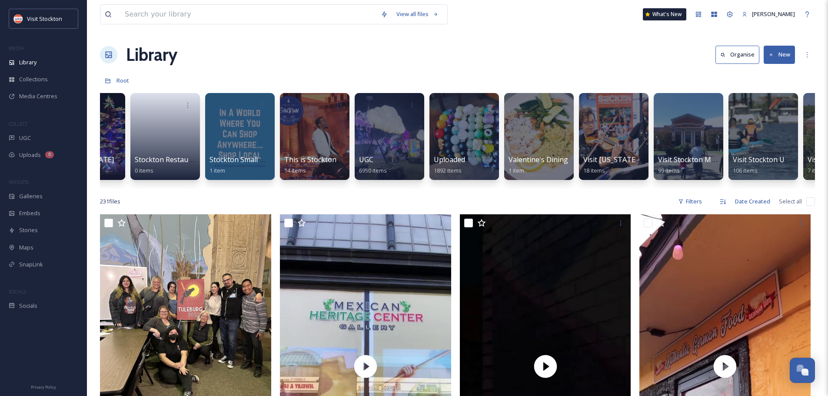
scroll to position [0, 3473]
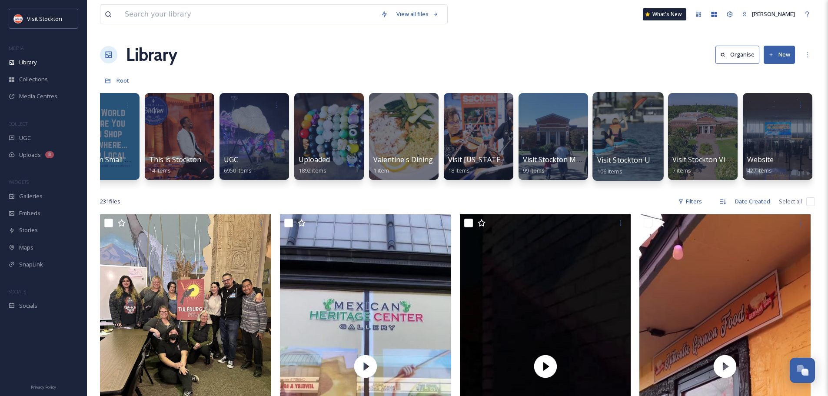
click at [623, 146] on div at bounding box center [628, 136] width 71 height 89
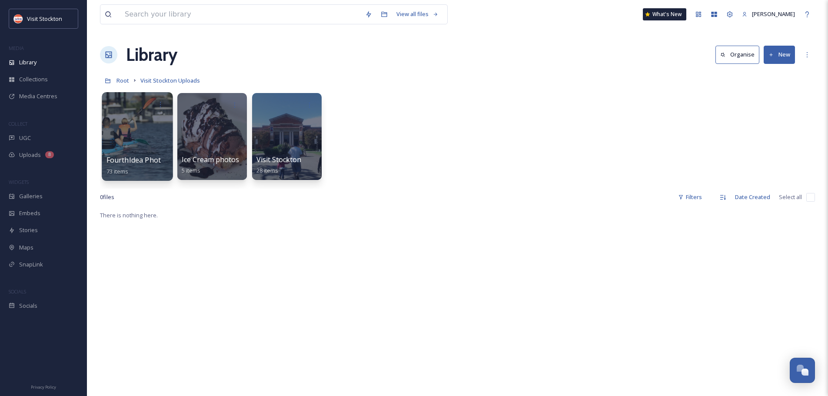
click at [155, 140] on div at bounding box center [137, 136] width 71 height 89
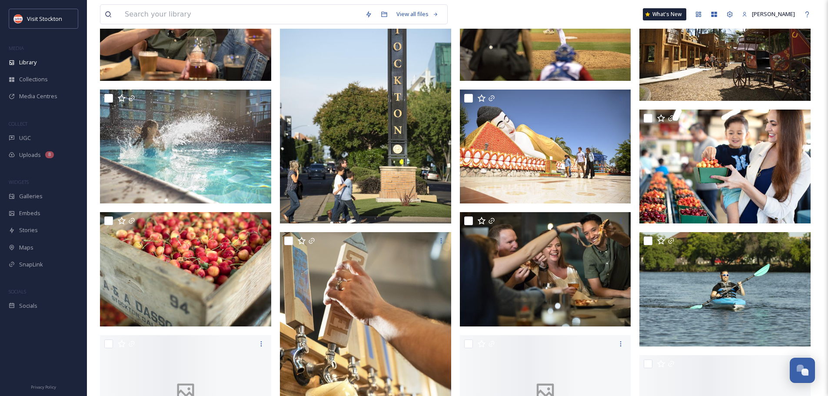
scroll to position [522, 0]
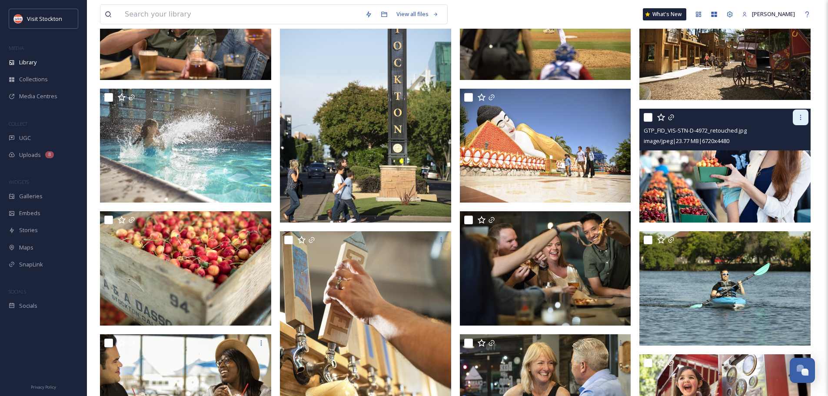
click at [801, 117] on icon at bounding box center [801, 117] width 1 height 5
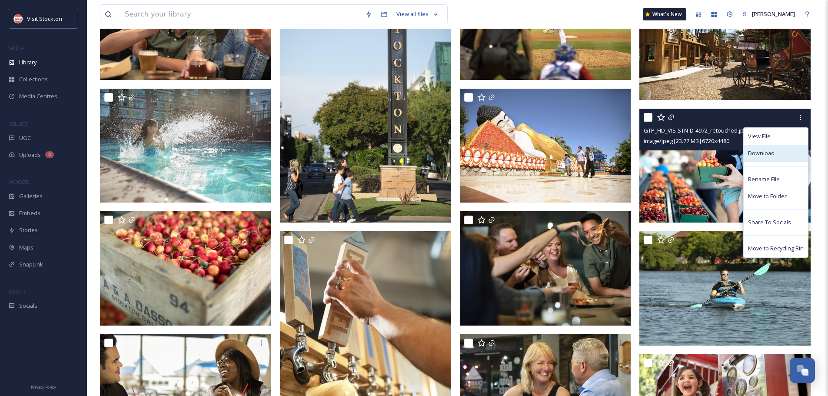
click at [767, 153] on span "Download" at bounding box center [761, 153] width 27 height 8
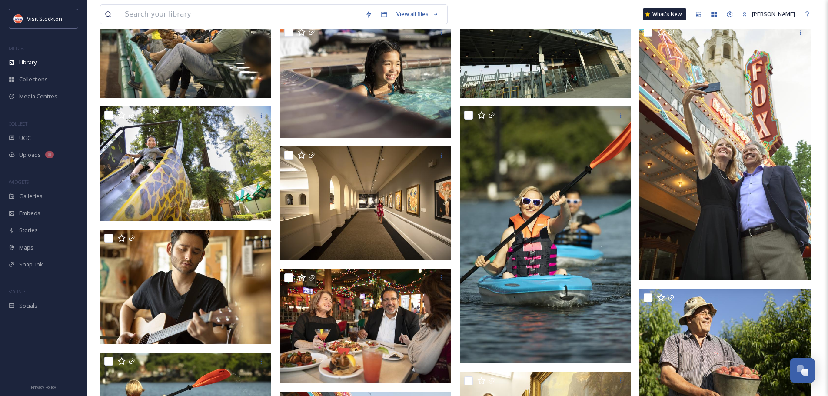
scroll to position [1729, 0]
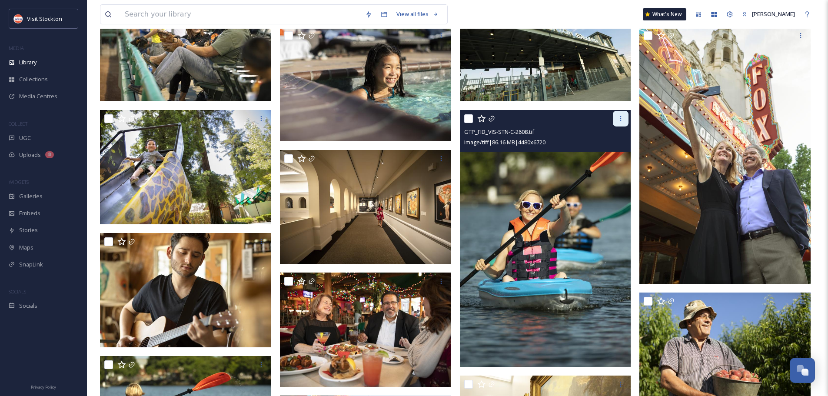
click at [624, 119] on icon at bounding box center [620, 118] width 7 height 7
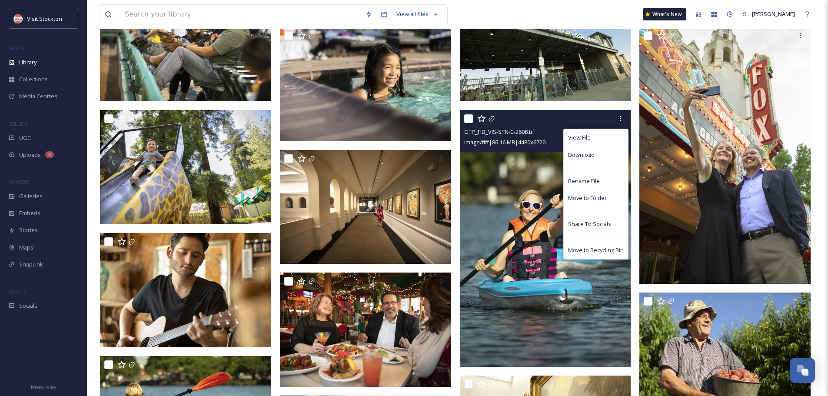
click at [590, 156] on span "Download" at bounding box center [581, 155] width 27 height 8
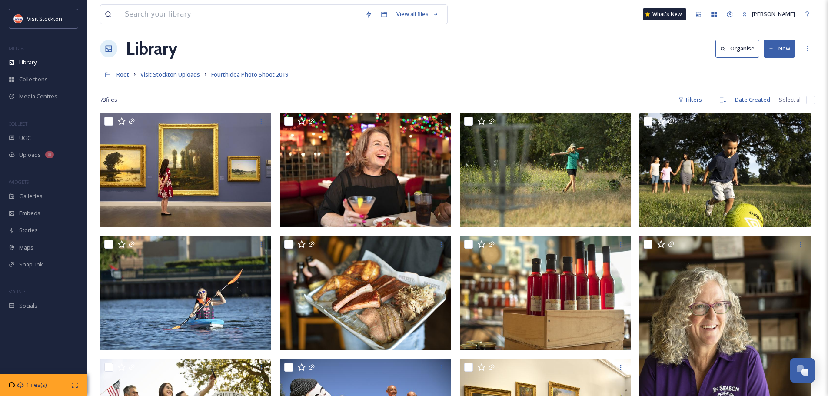
scroll to position [0, 0]
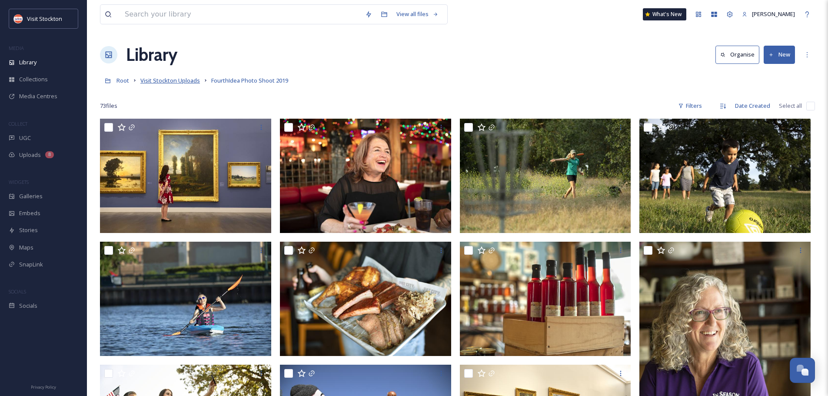
click at [190, 82] on span "Visit Stockton Uploads" at bounding box center [170, 81] width 60 height 8
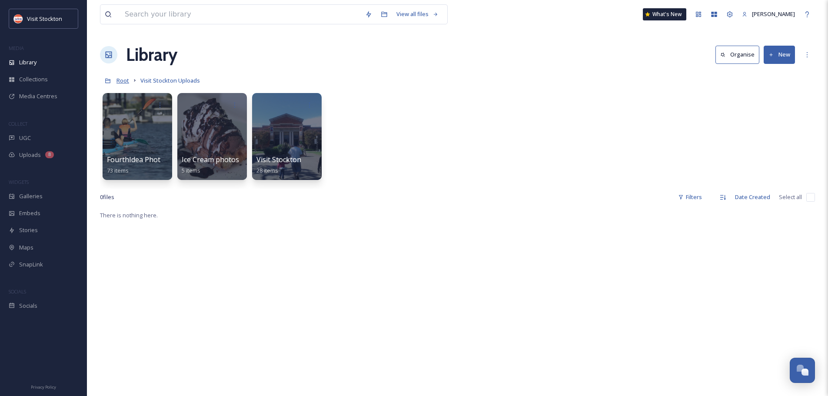
click at [123, 80] on span "Root" at bounding box center [123, 81] width 13 height 8
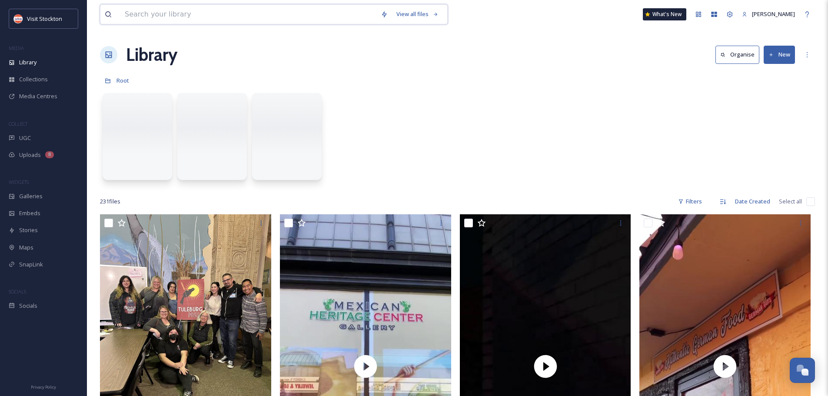
click at [158, 14] on input at bounding box center [248, 14] width 256 height 19
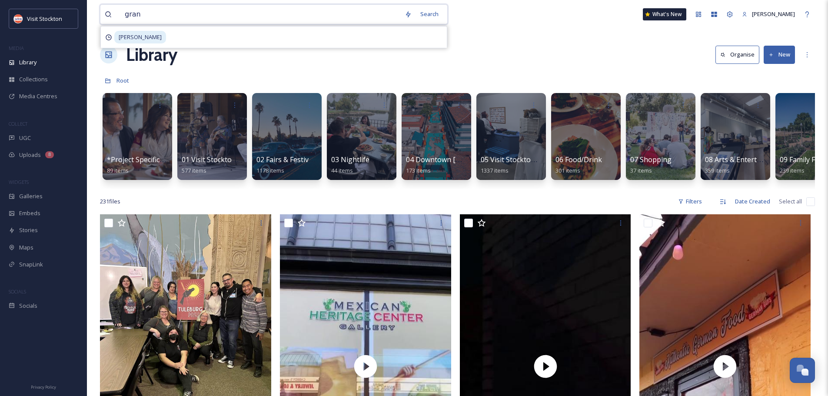
type input "grant"
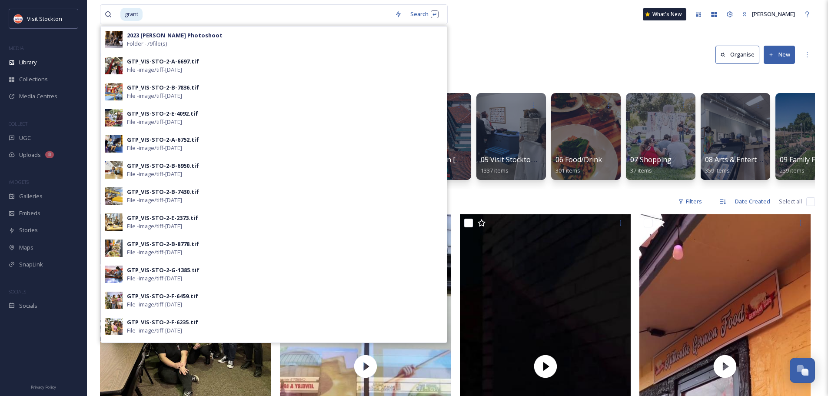
click at [167, 26] on div "grant Search 2023 [PERSON_NAME] Photoshoot Folder - 79 file(s) GTP_VIS-STO-2-A-…" at bounding box center [457, 14] width 715 height 29
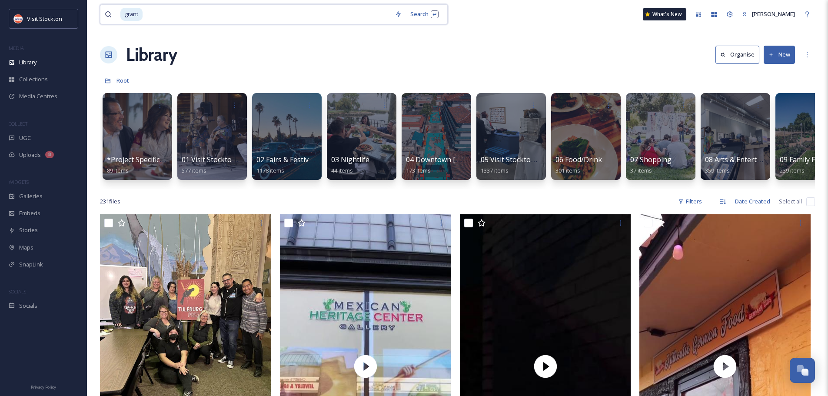
click at [131, 15] on span "grant" at bounding box center [131, 14] width 22 height 13
click at [149, 13] on input at bounding box center [266, 14] width 247 height 19
click at [138, 13] on span "grant" at bounding box center [131, 14] width 22 height 13
click at [173, 13] on input at bounding box center [281, 14] width 217 height 19
click at [156, 14] on span "[PERSON_NAME]" at bounding box center [146, 14] width 52 height 13
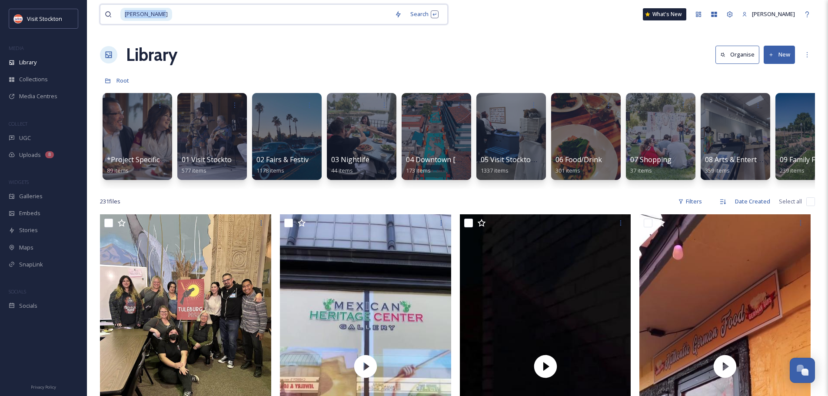
drag, startPoint x: 153, startPoint y: 14, endPoint x: 121, endPoint y: 20, distance: 32.2
click at [121, 20] on span "[PERSON_NAME]" at bounding box center [146, 14] width 52 height 13
click at [142, 13] on span "grant" at bounding box center [131, 14] width 22 height 13
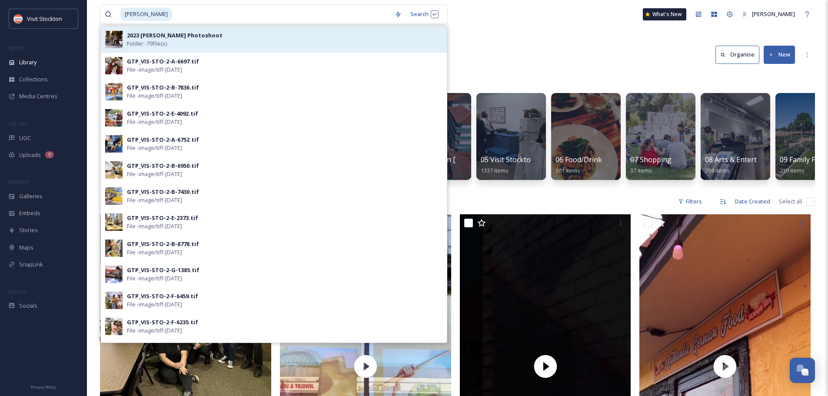
click at [179, 39] on strong "2023 [PERSON_NAME] Photoshoot" at bounding box center [175, 35] width 96 height 8
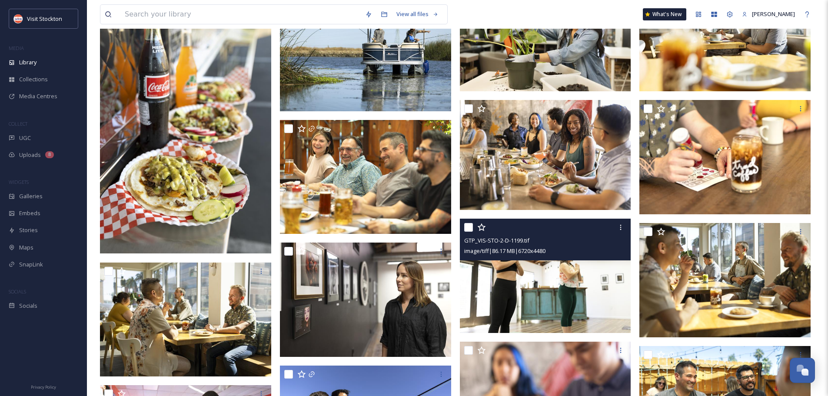
scroll to position [1652, 0]
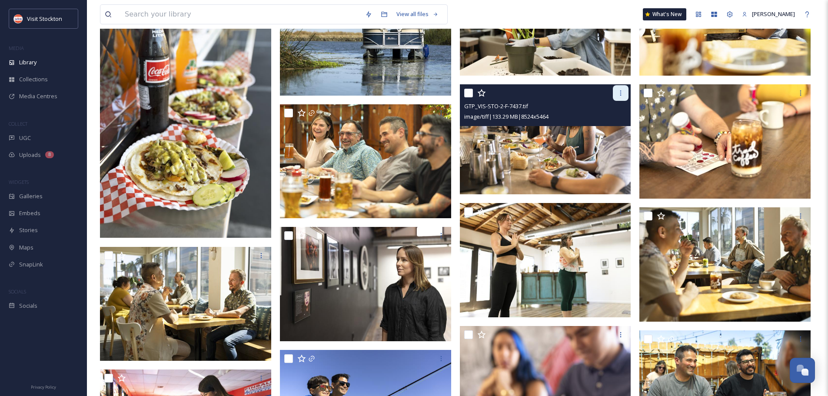
click at [620, 93] on icon at bounding box center [620, 93] width 7 height 7
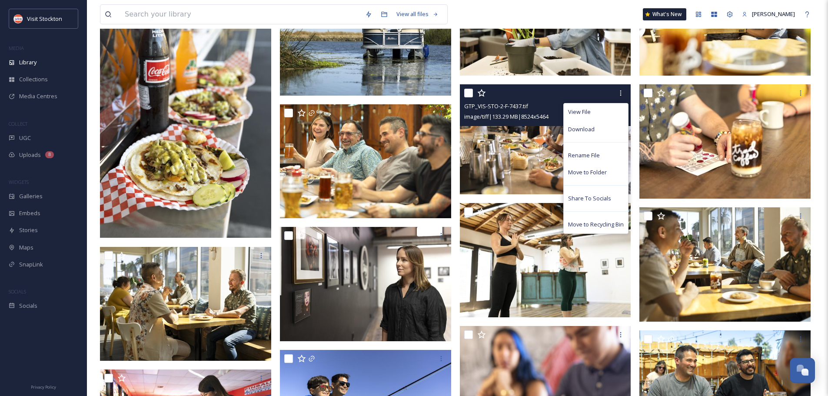
click at [591, 130] on span "Download" at bounding box center [581, 129] width 27 height 8
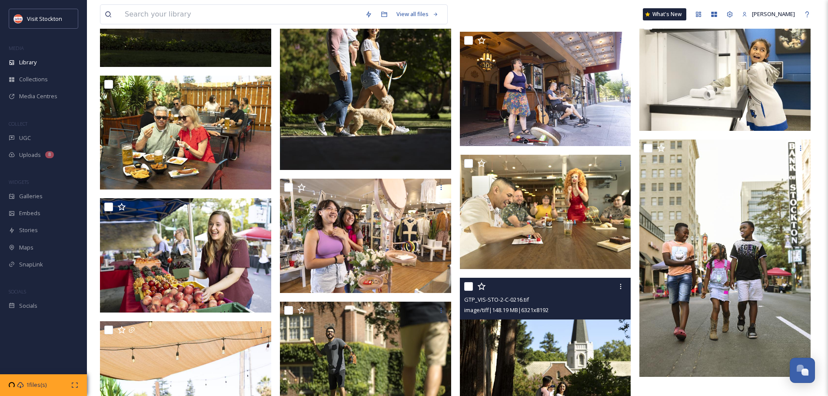
scroll to position [2348, 0]
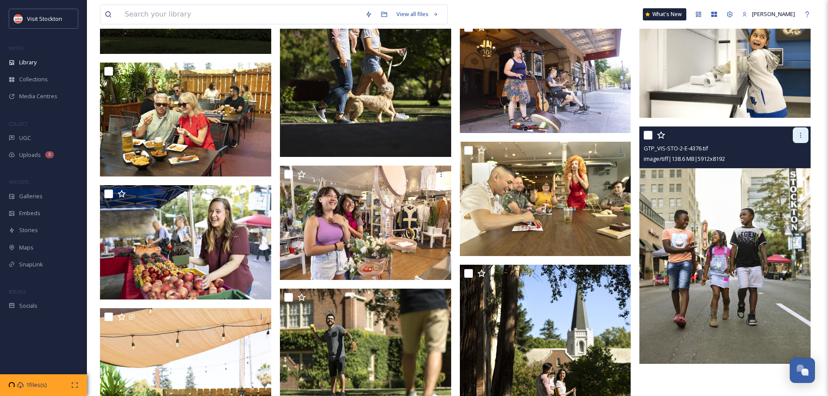
click at [803, 135] on icon at bounding box center [800, 135] width 7 height 7
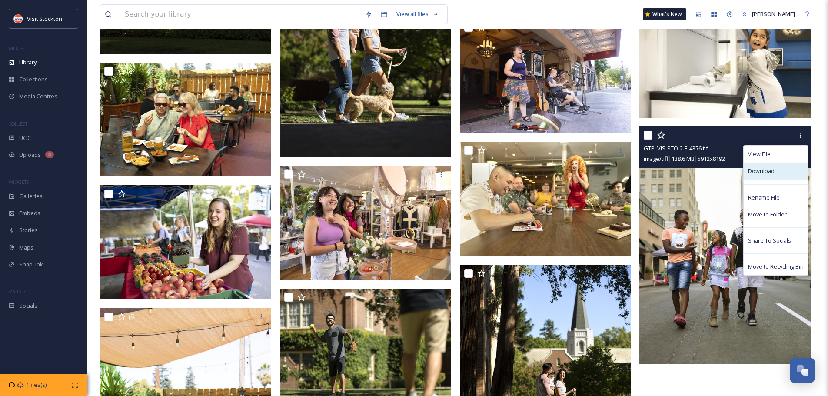
click at [762, 168] on span "Download" at bounding box center [761, 171] width 27 height 8
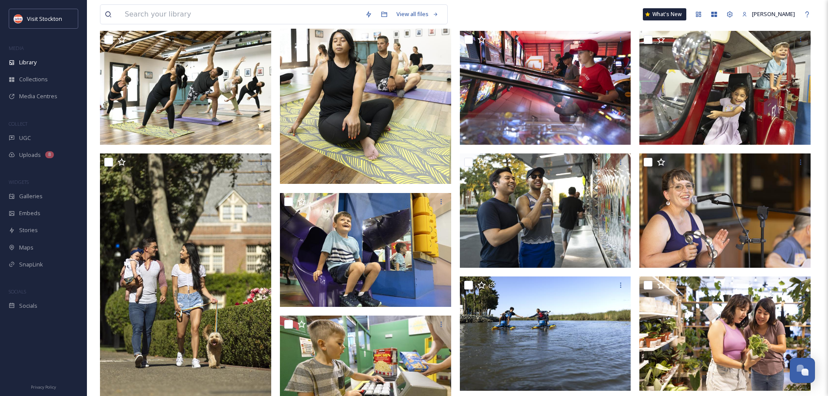
scroll to position [0, 0]
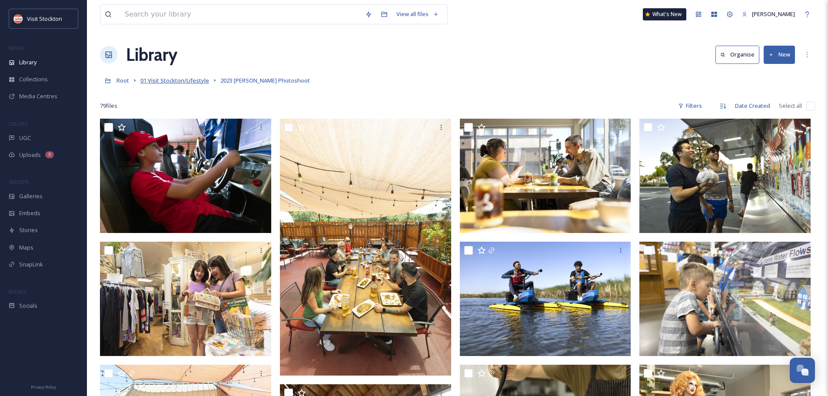
click at [186, 79] on span "01 Visit Stockton/Lifestyle" at bounding box center [174, 81] width 69 height 8
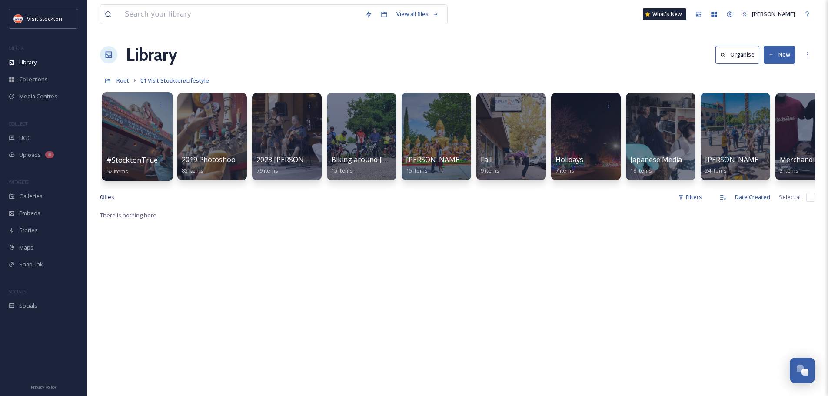
click at [129, 123] on div at bounding box center [137, 136] width 71 height 89
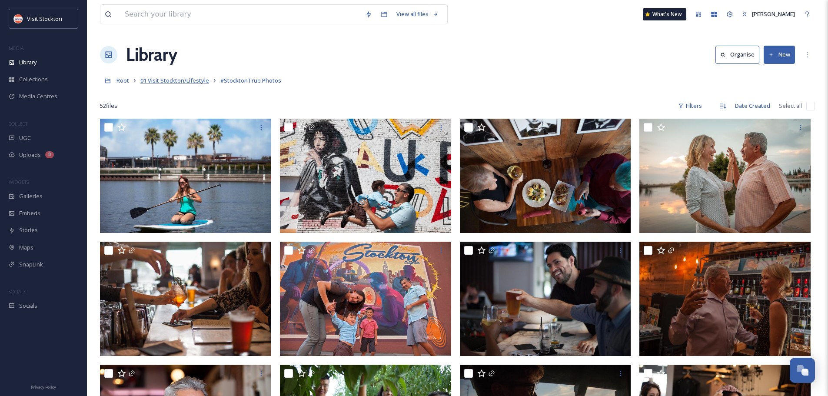
click at [195, 81] on span "01 Visit Stockton/Lifestyle" at bounding box center [174, 81] width 69 height 8
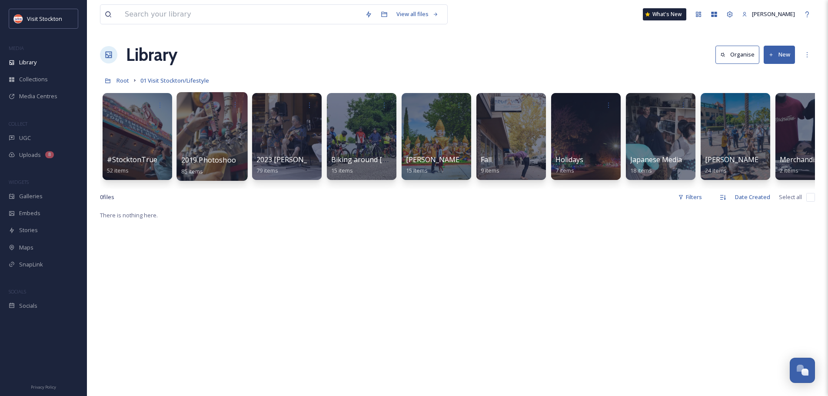
click at [220, 150] on div at bounding box center [212, 136] width 71 height 89
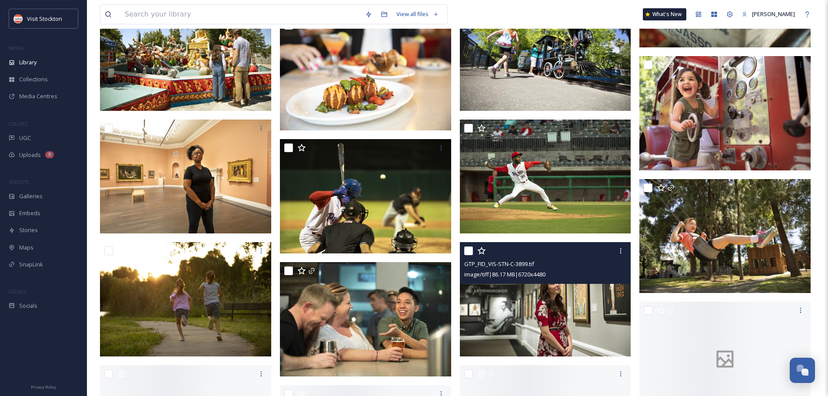
scroll to position [1261, 0]
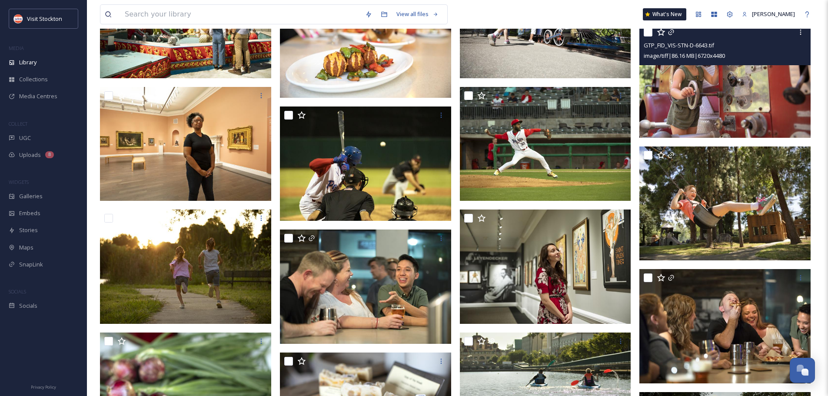
click at [724, 79] on img at bounding box center [725, 80] width 171 height 114
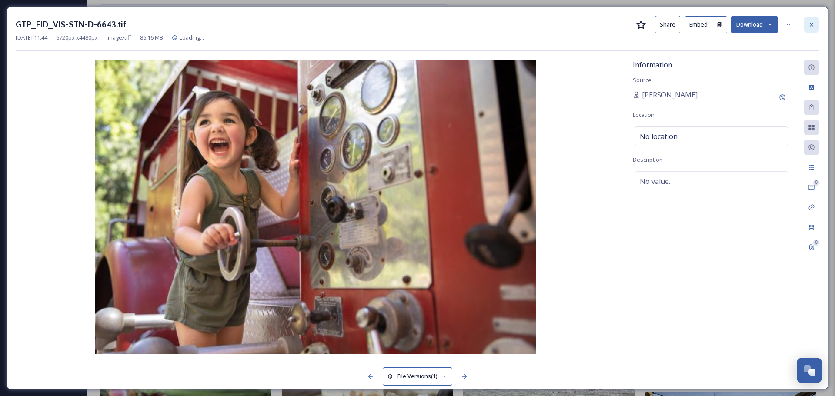
click at [811, 28] on icon at bounding box center [811, 24] width 7 height 7
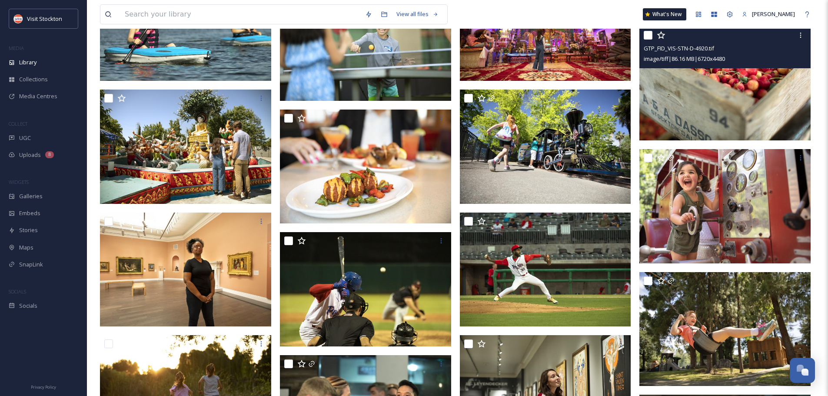
scroll to position [1131, 0]
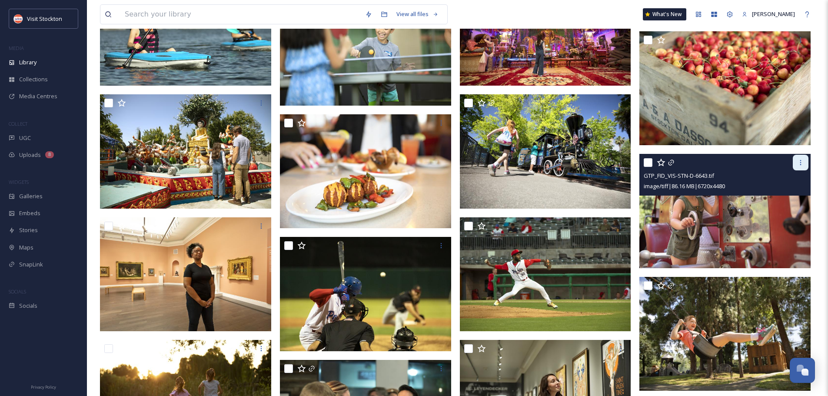
click at [803, 161] on icon at bounding box center [800, 162] width 7 height 7
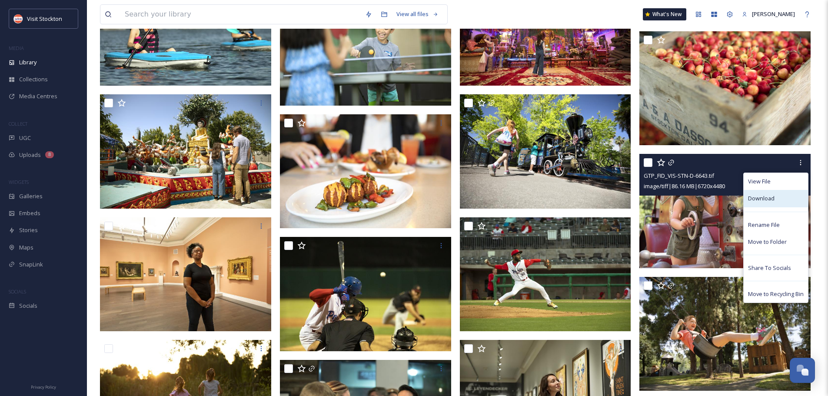
click at [769, 201] on span "Download" at bounding box center [761, 198] width 27 height 8
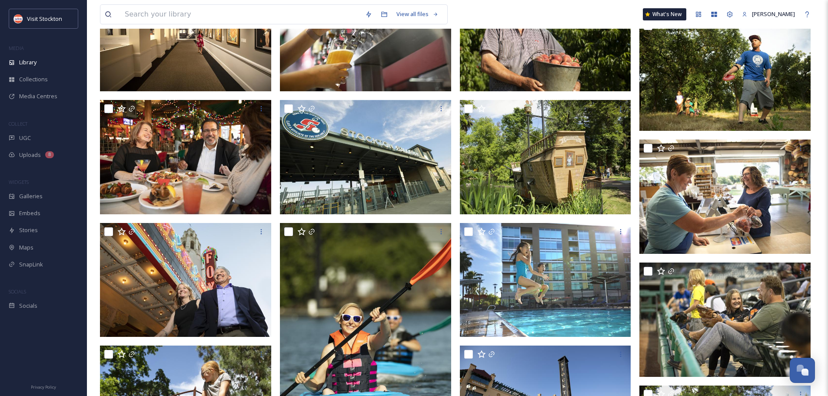
scroll to position [2174, 0]
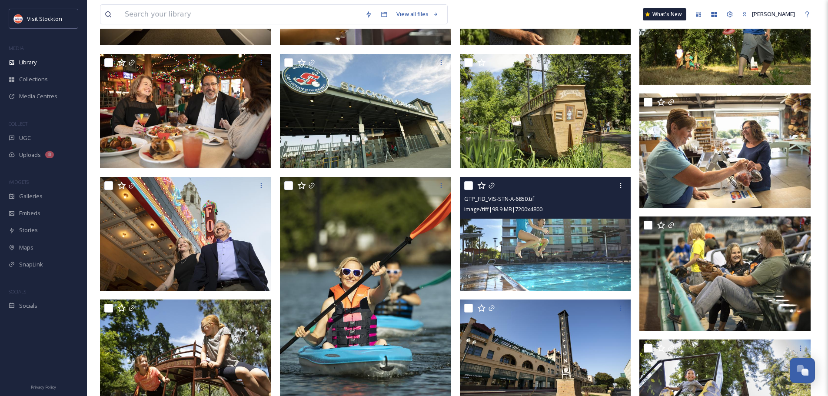
click at [564, 227] on img at bounding box center [545, 234] width 171 height 114
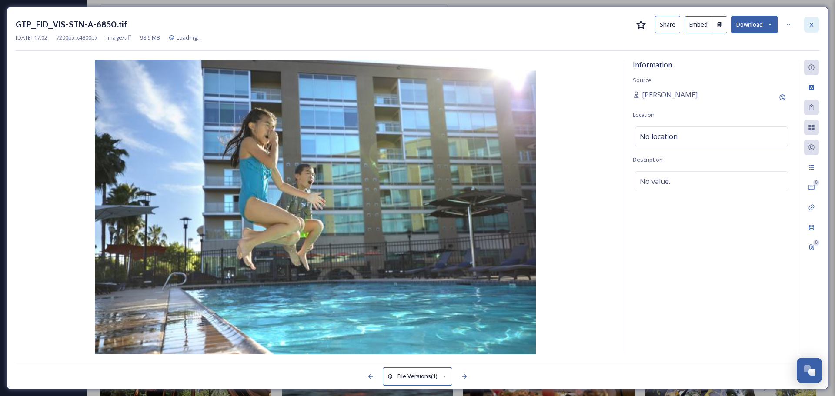
click at [813, 24] on icon at bounding box center [811, 24] width 7 height 7
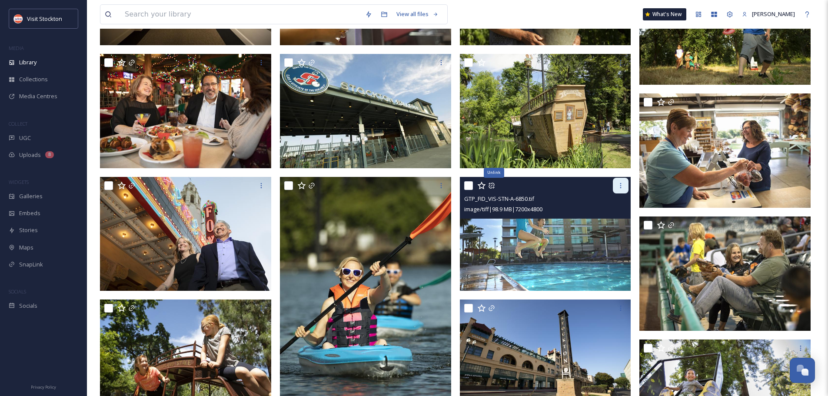
click at [620, 183] on icon at bounding box center [620, 185] width 7 height 7
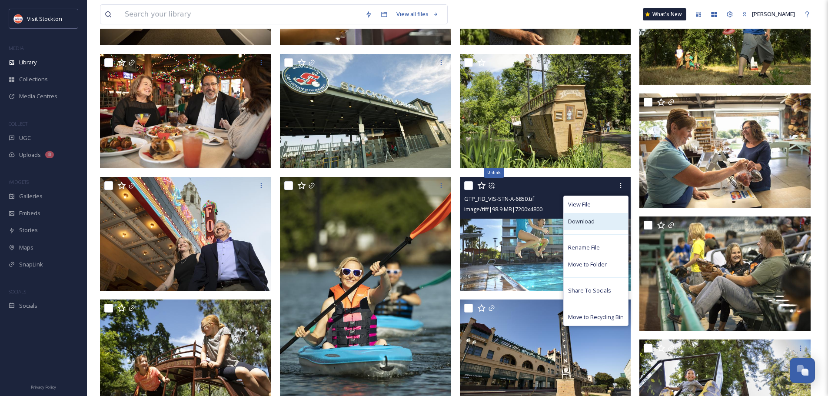
click at [584, 221] on span "Download" at bounding box center [581, 221] width 27 height 8
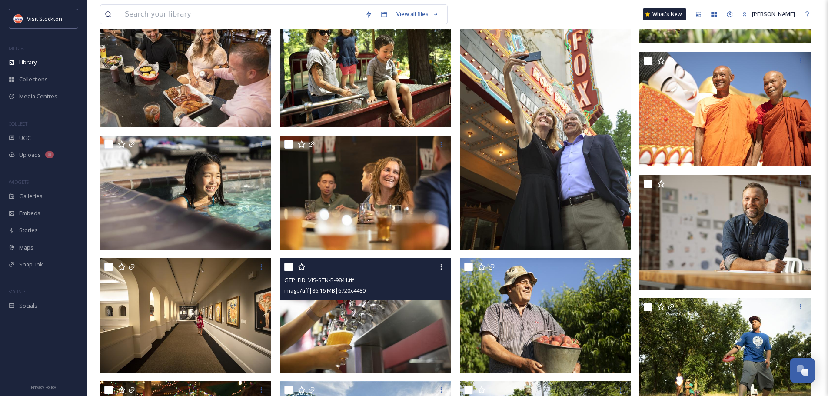
scroll to position [1783, 0]
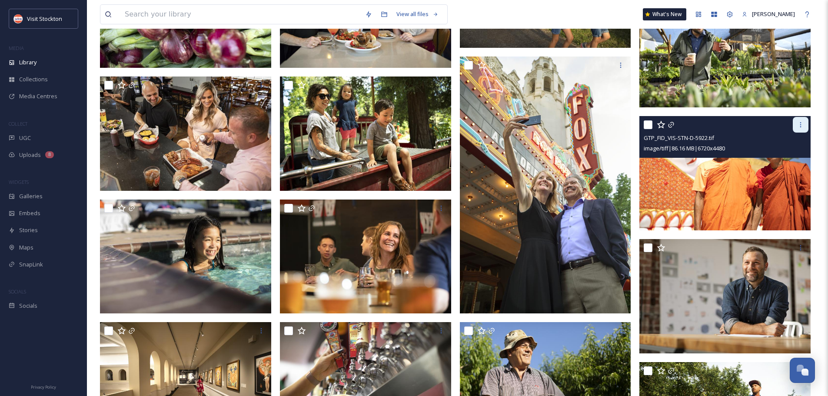
click at [802, 124] on icon at bounding box center [800, 124] width 7 height 7
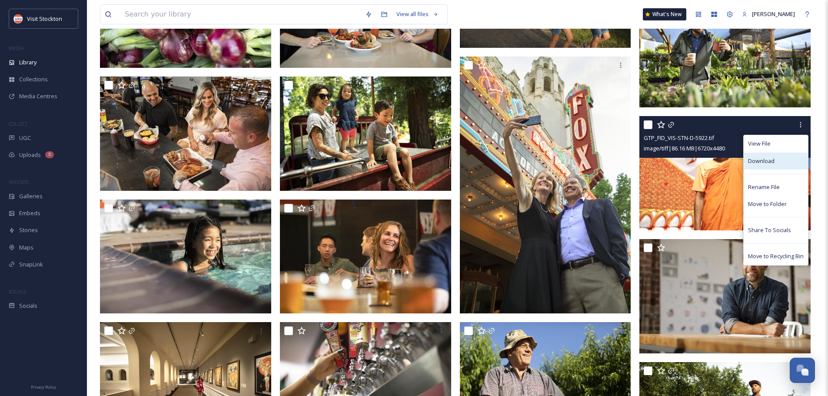
click at [758, 161] on span "Download" at bounding box center [761, 161] width 27 height 8
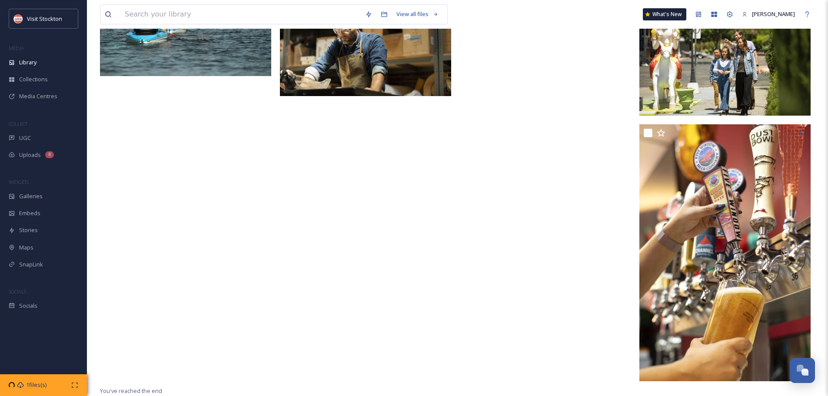
scroll to position [2750, 0]
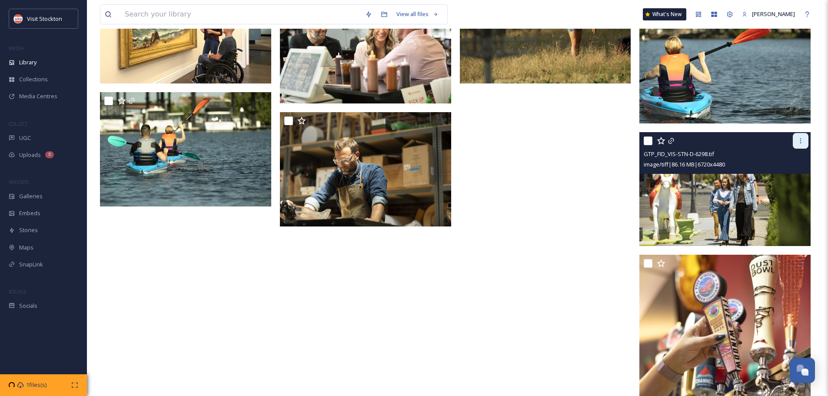
click at [800, 135] on div at bounding box center [801, 141] width 16 height 16
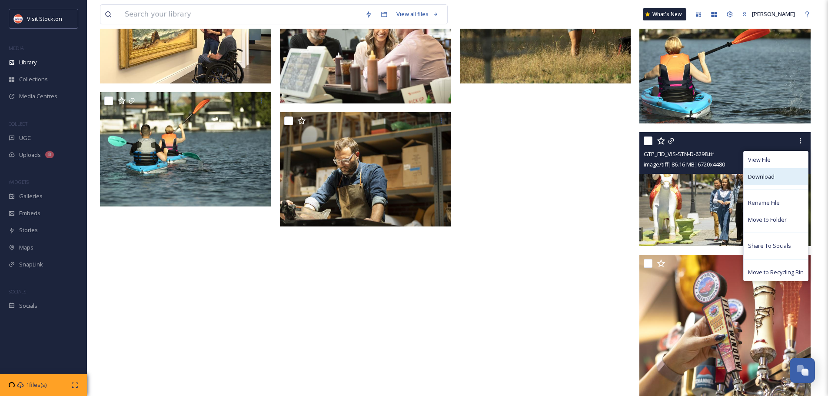
click at [767, 178] on span "Download" at bounding box center [761, 177] width 27 height 8
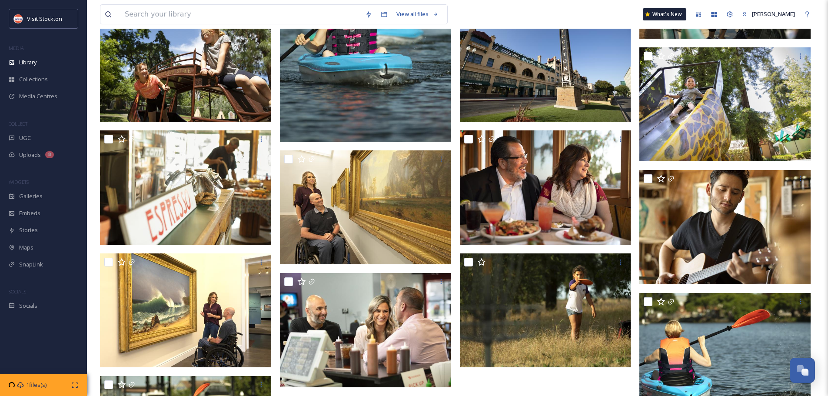
scroll to position [2489, 0]
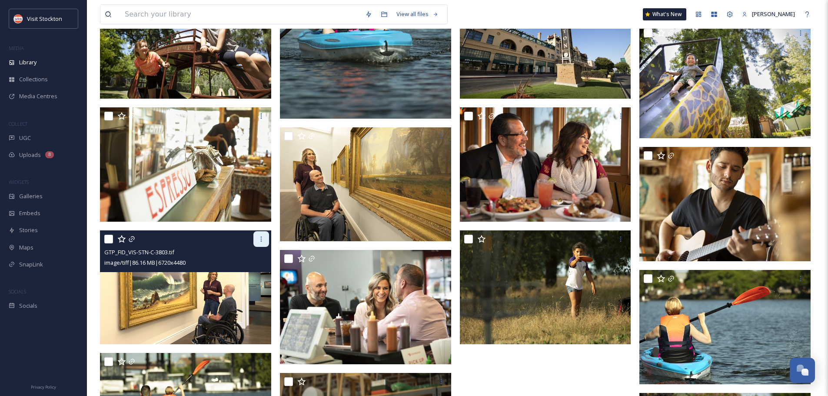
click at [261, 239] on icon at bounding box center [260, 239] width 1 height 5
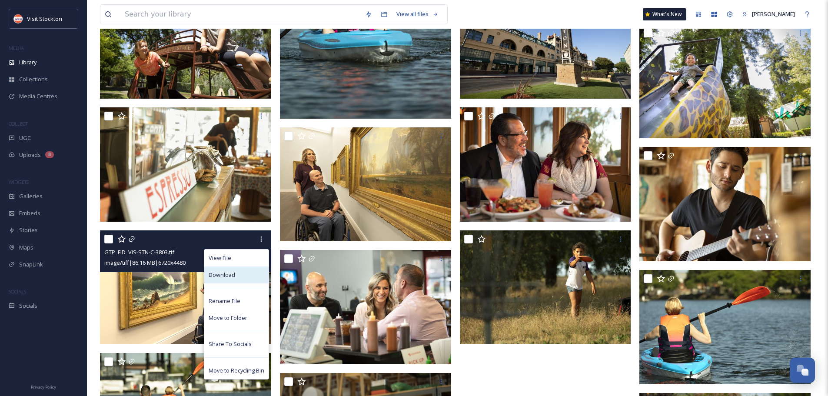
click at [235, 276] on div "Download" at bounding box center [236, 275] width 64 height 17
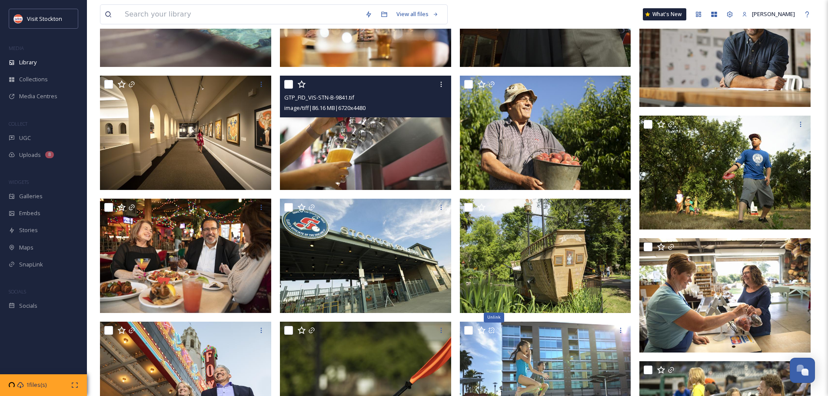
scroll to position [2228, 0]
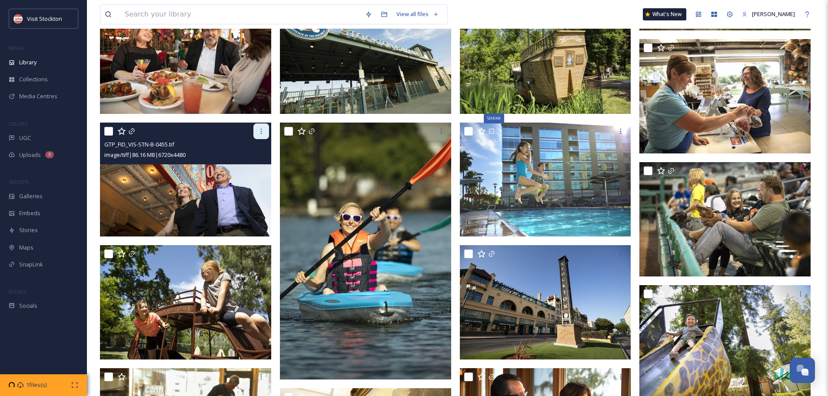
click at [261, 132] on icon at bounding box center [261, 131] width 7 height 7
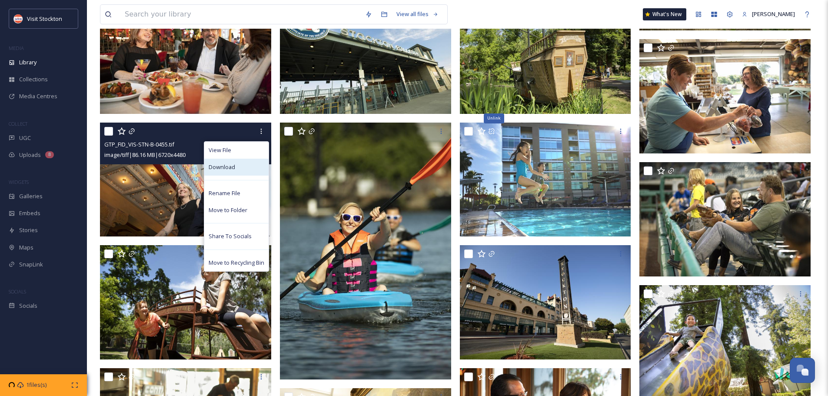
click at [226, 168] on span "Download" at bounding box center [222, 167] width 27 height 8
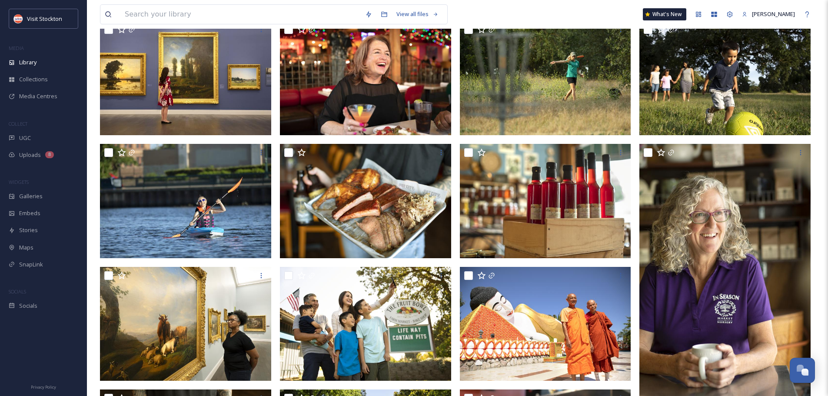
scroll to position [0, 0]
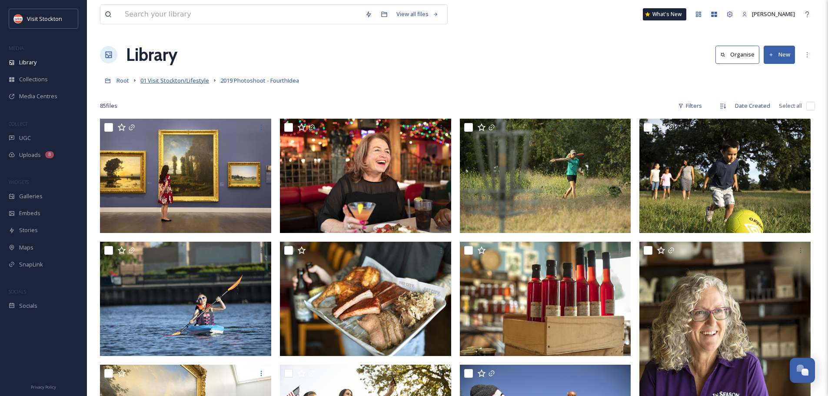
click at [173, 82] on span "01 Visit Stockton/Lifestyle" at bounding box center [174, 81] width 69 height 8
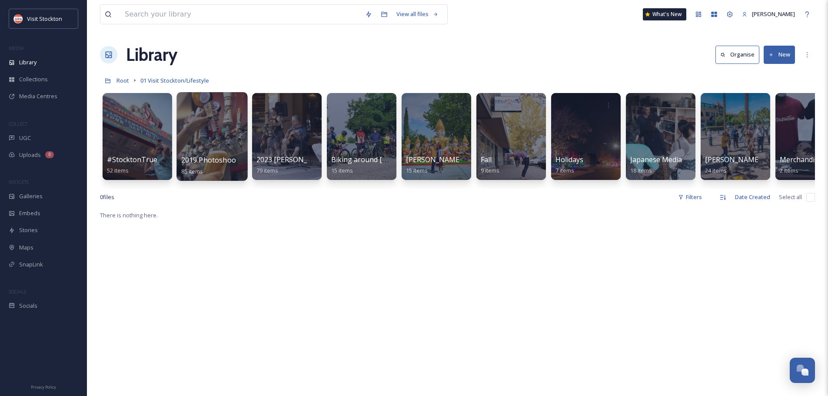
click at [227, 130] on div at bounding box center [212, 136] width 71 height 89
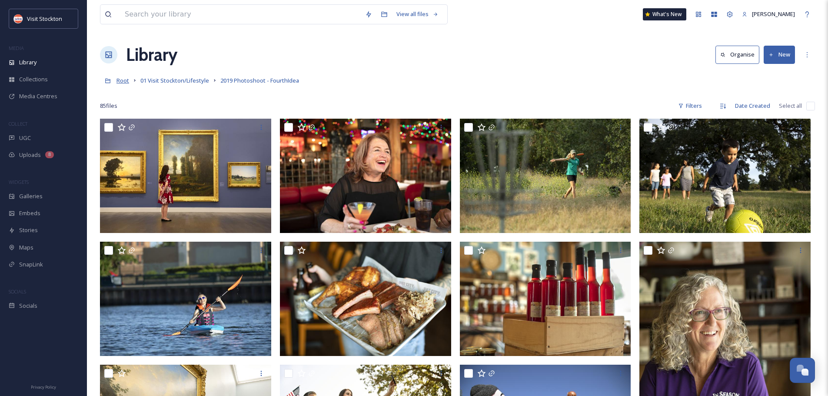
click at [128, 80] on span "Root" at bounding box center [123, 81] width 13 height 8
